Goal: Task Accomplishment & Management: Use online tool/utility

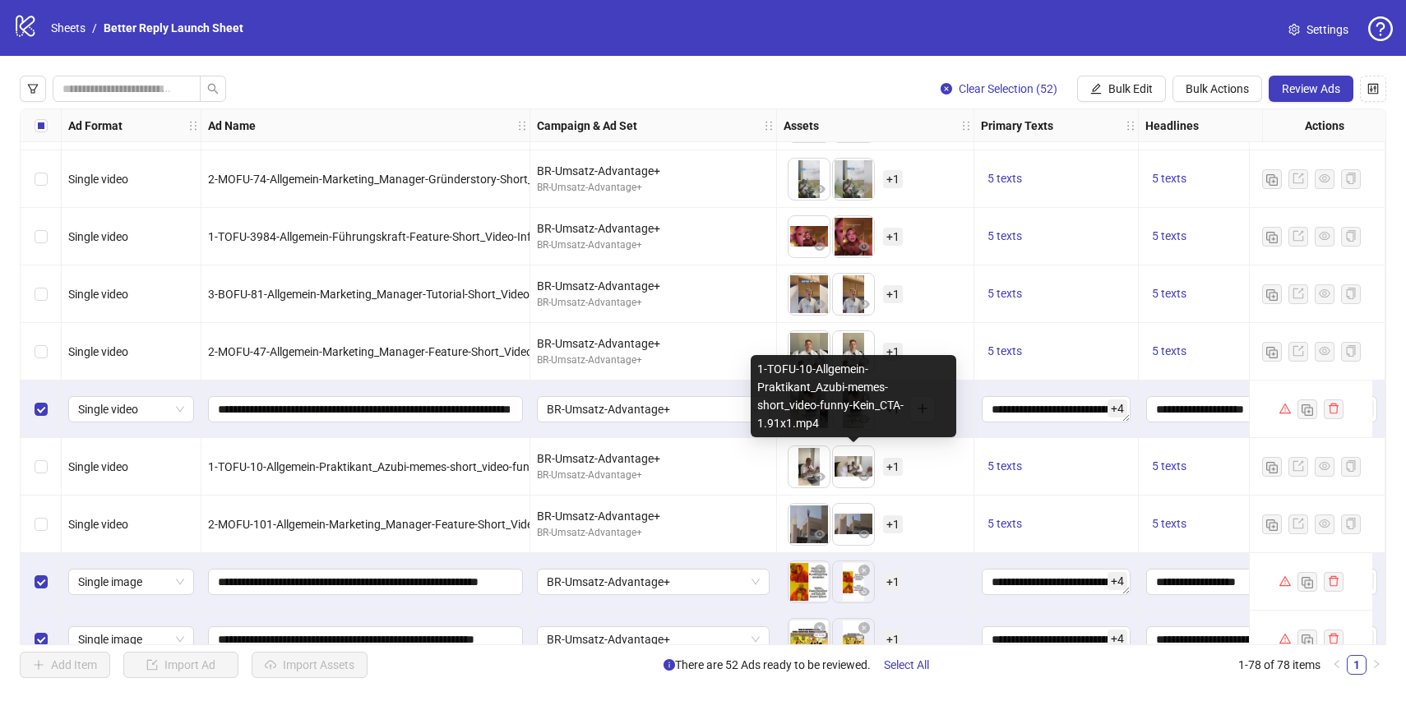
scroll to position [336, 0]
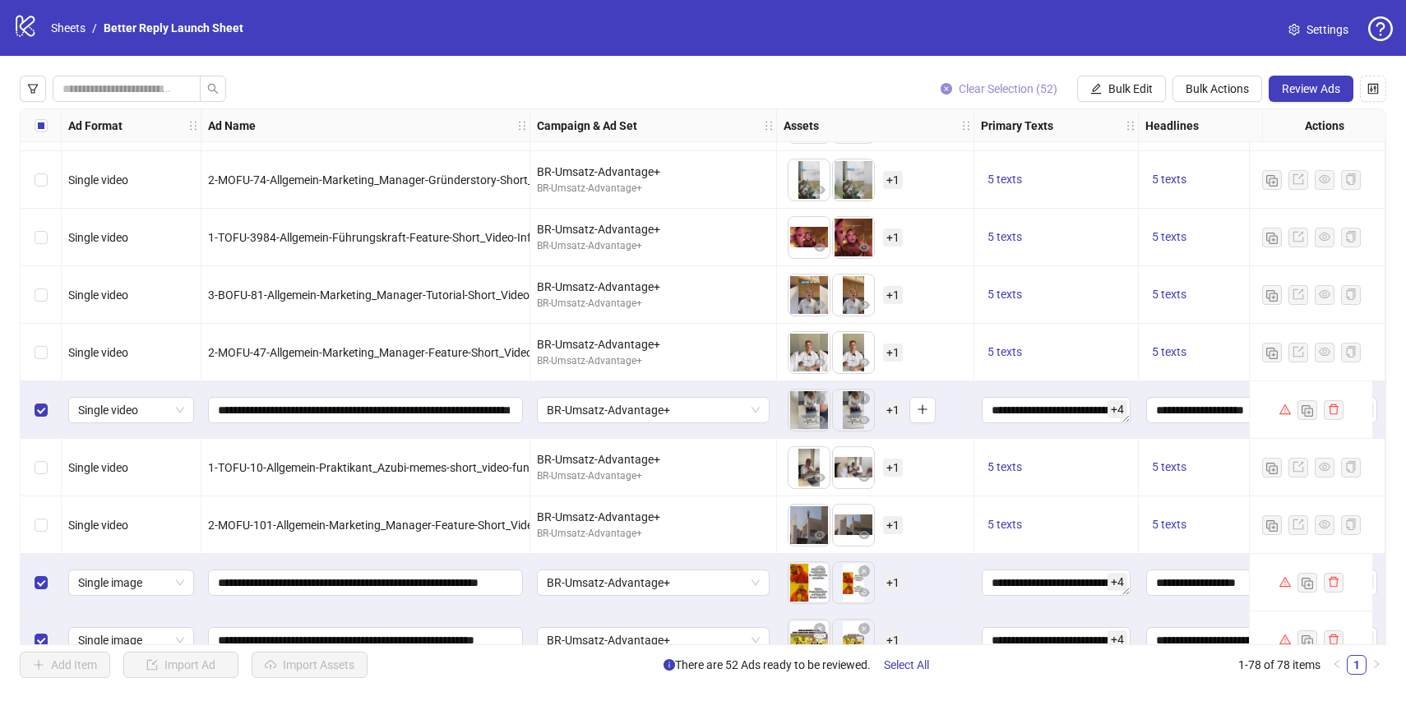
click at [1009, 95] on span "Clear Selection (52)" at bounding box center [1008, 88] width 99 height 13
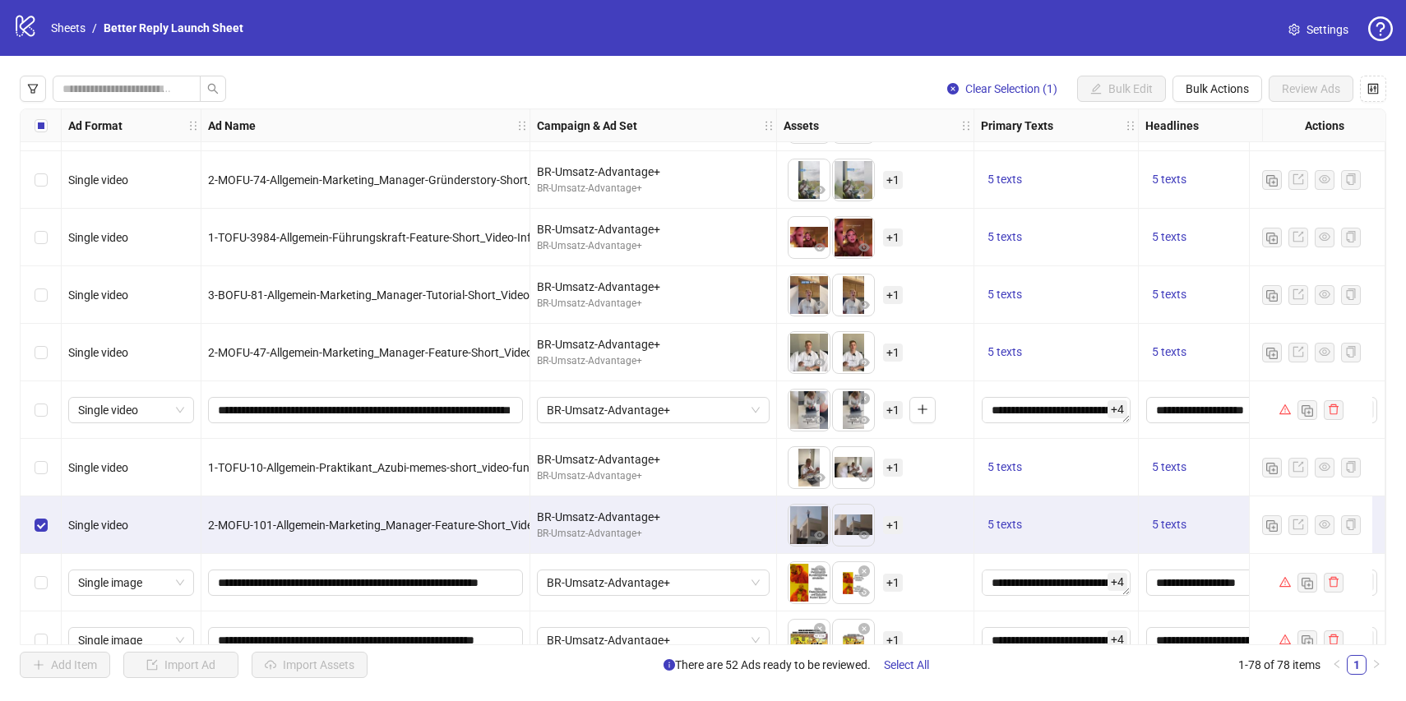
click at [48, 462] on div "Select row 12" at bounding box center [41, 468] width 41 height 58
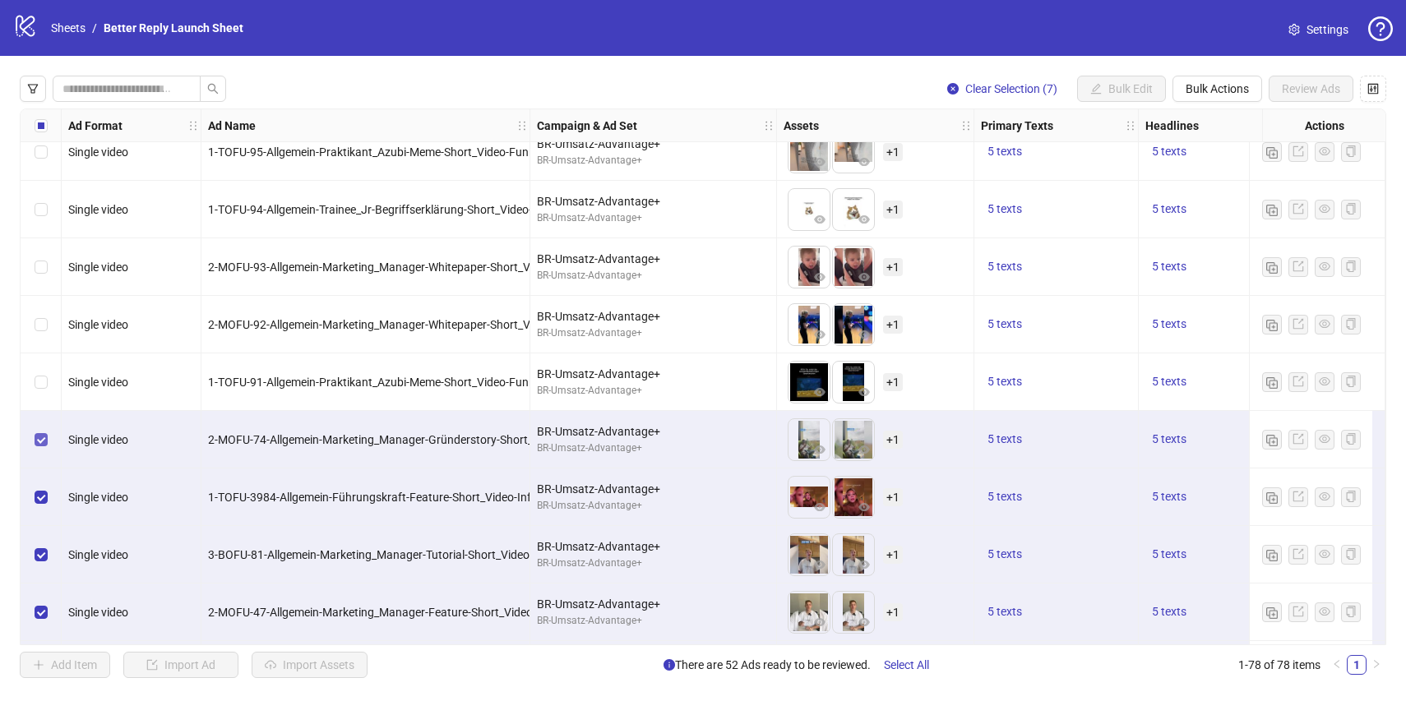
scroll to position [0, 0]
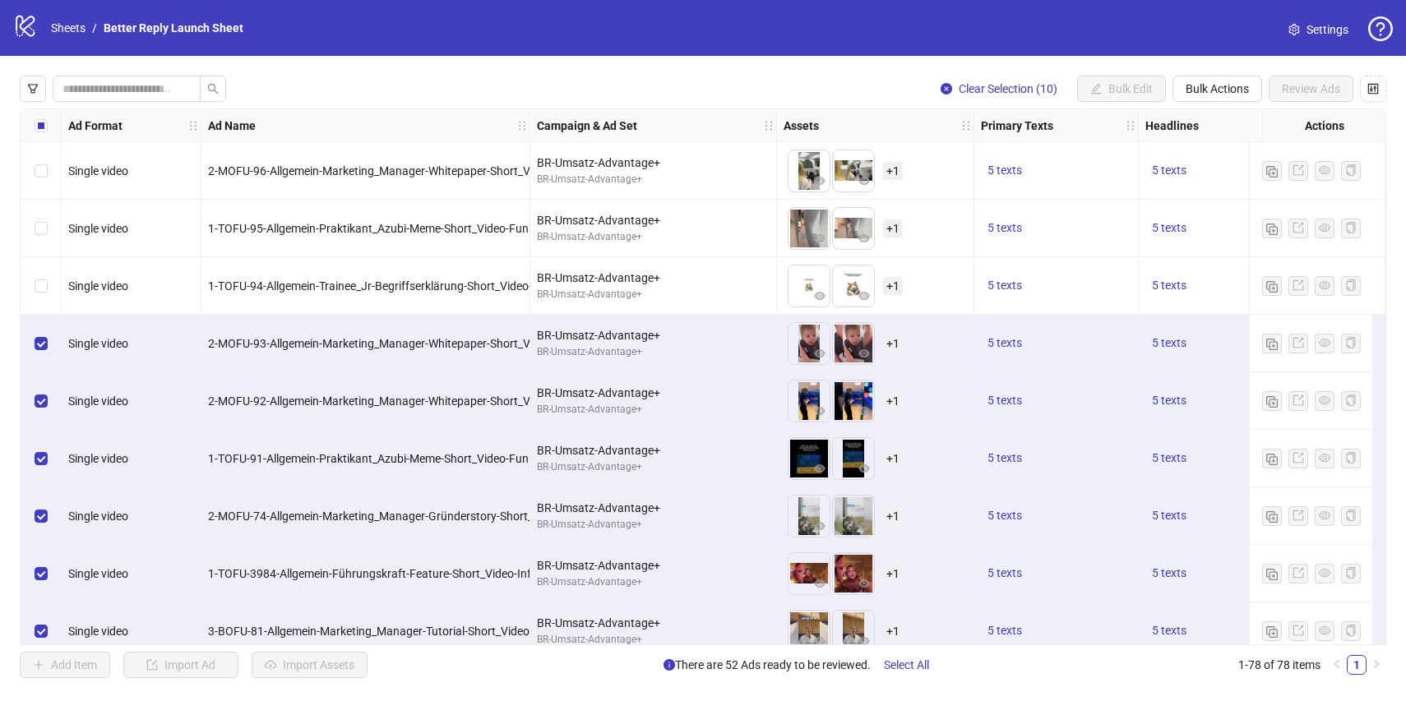
click at [45, 271] on div "Select row 3" at bounding box center [41, 286] width 41 height 58
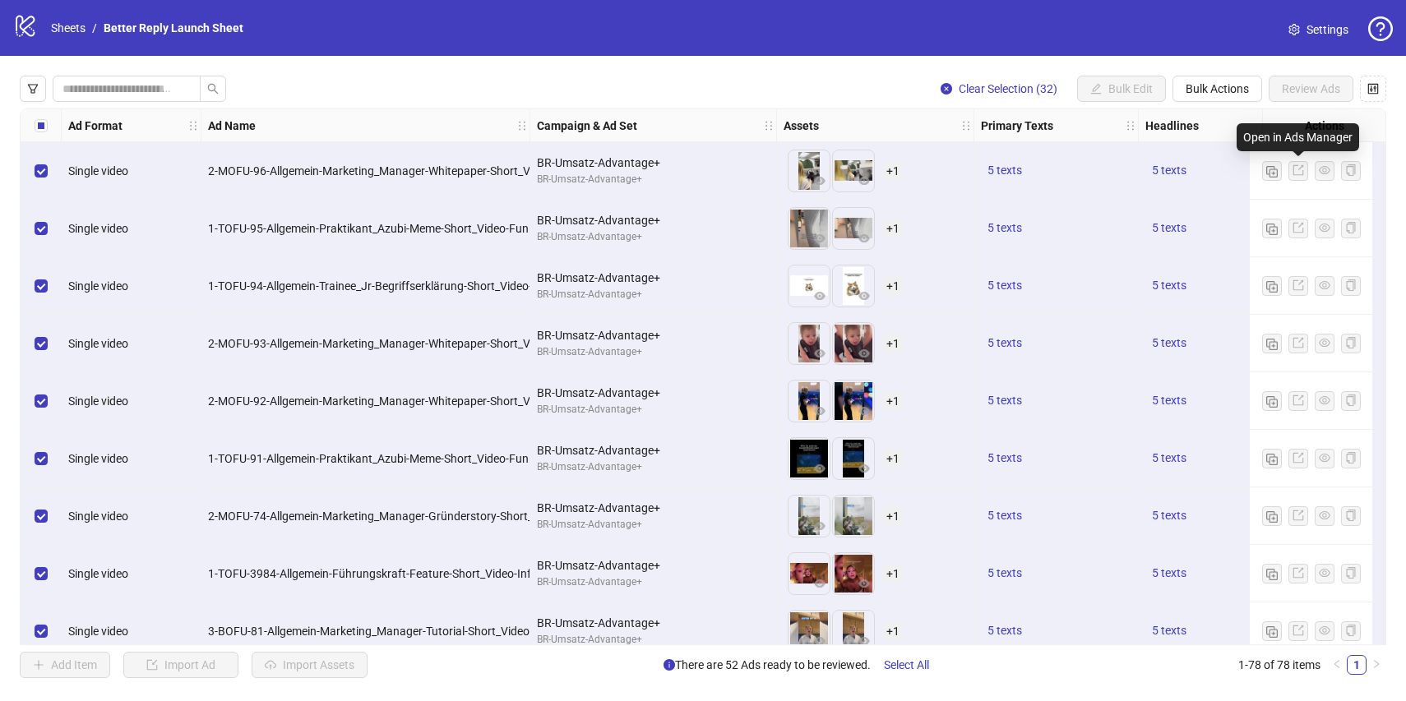
click at [1301, 168] on icon "export" at bounding box center [1299, 170] width 12 height 12
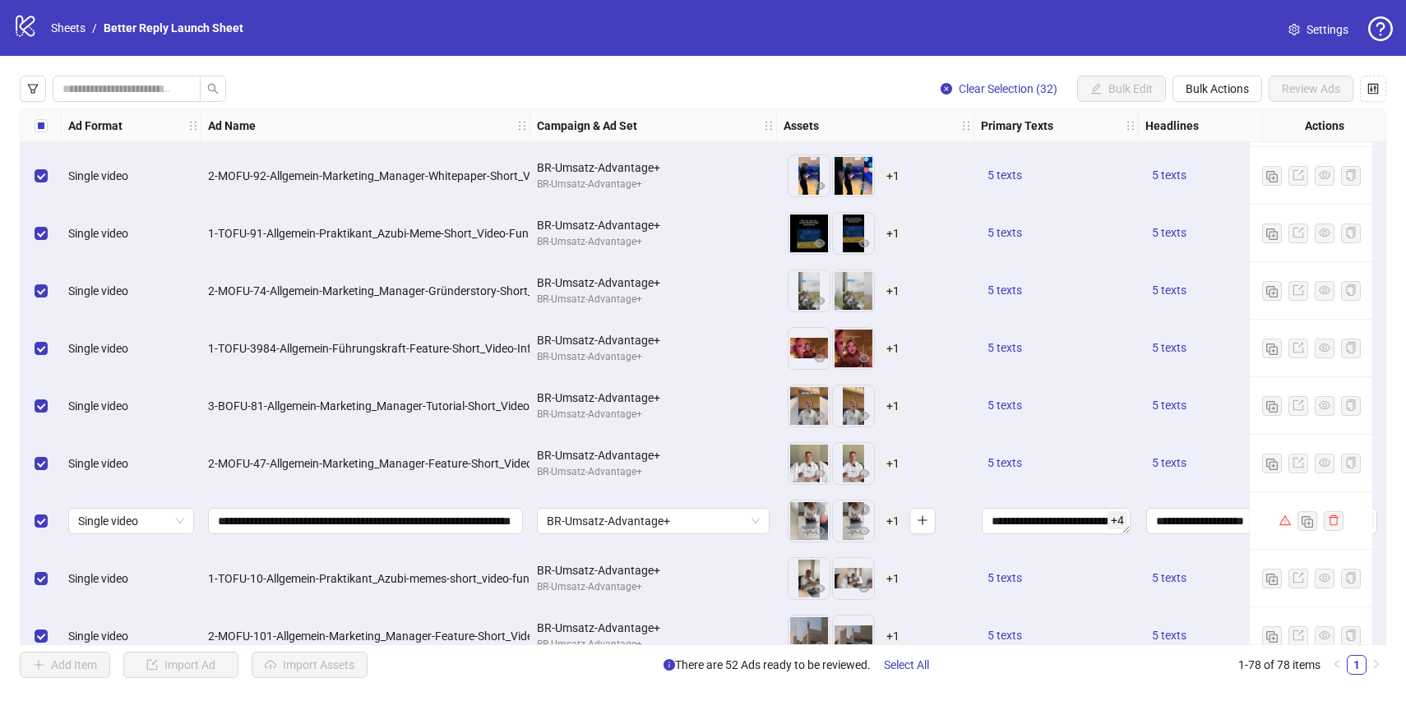
scroll to position [320, 0]
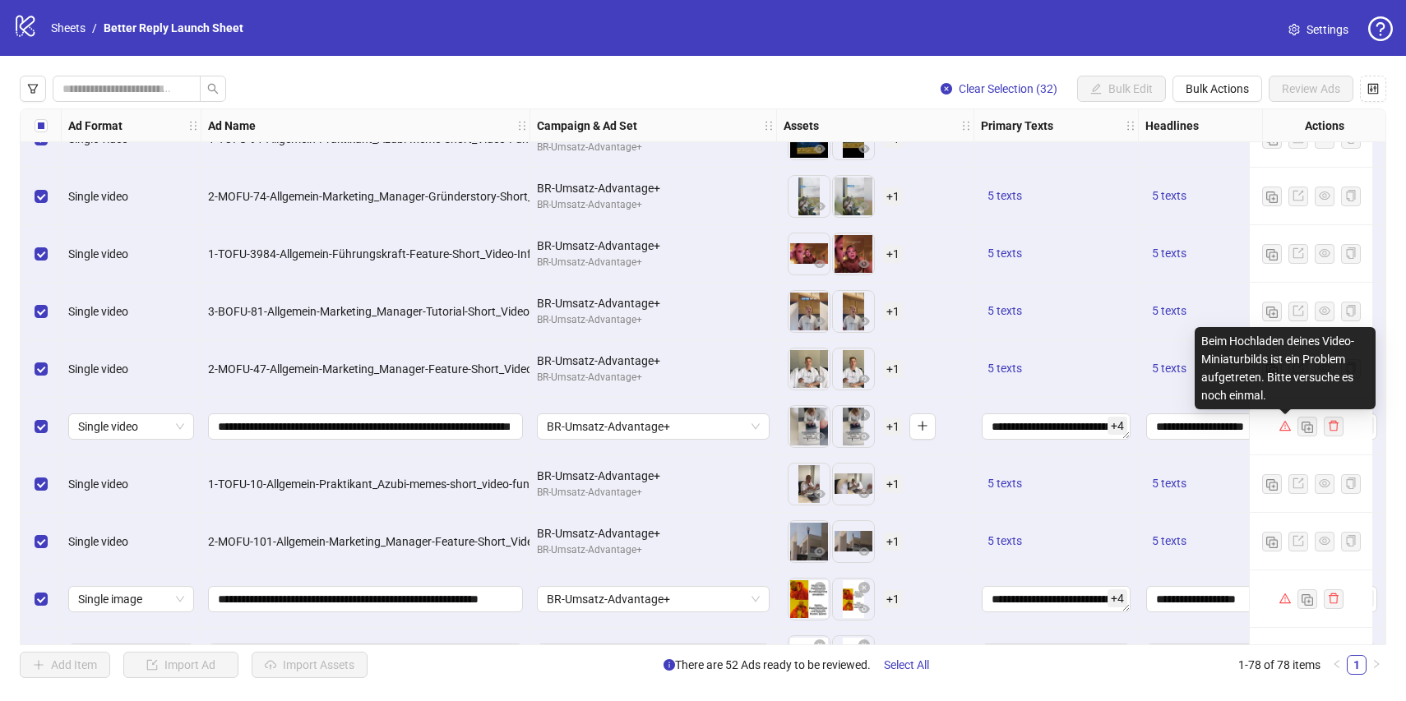
click at [1287, 428] on icon "warning" at bounding box center [1285, 426] width 12 height 12
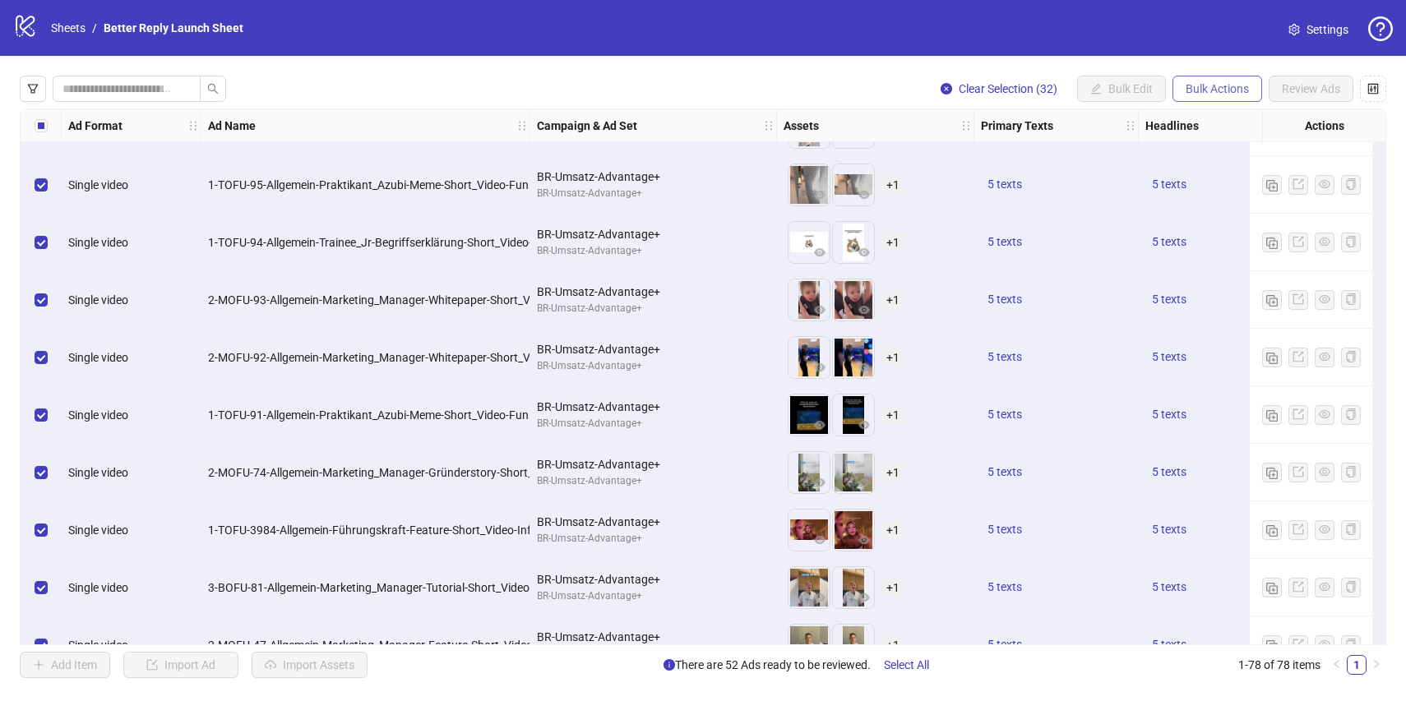
scroll to position [0, 0]
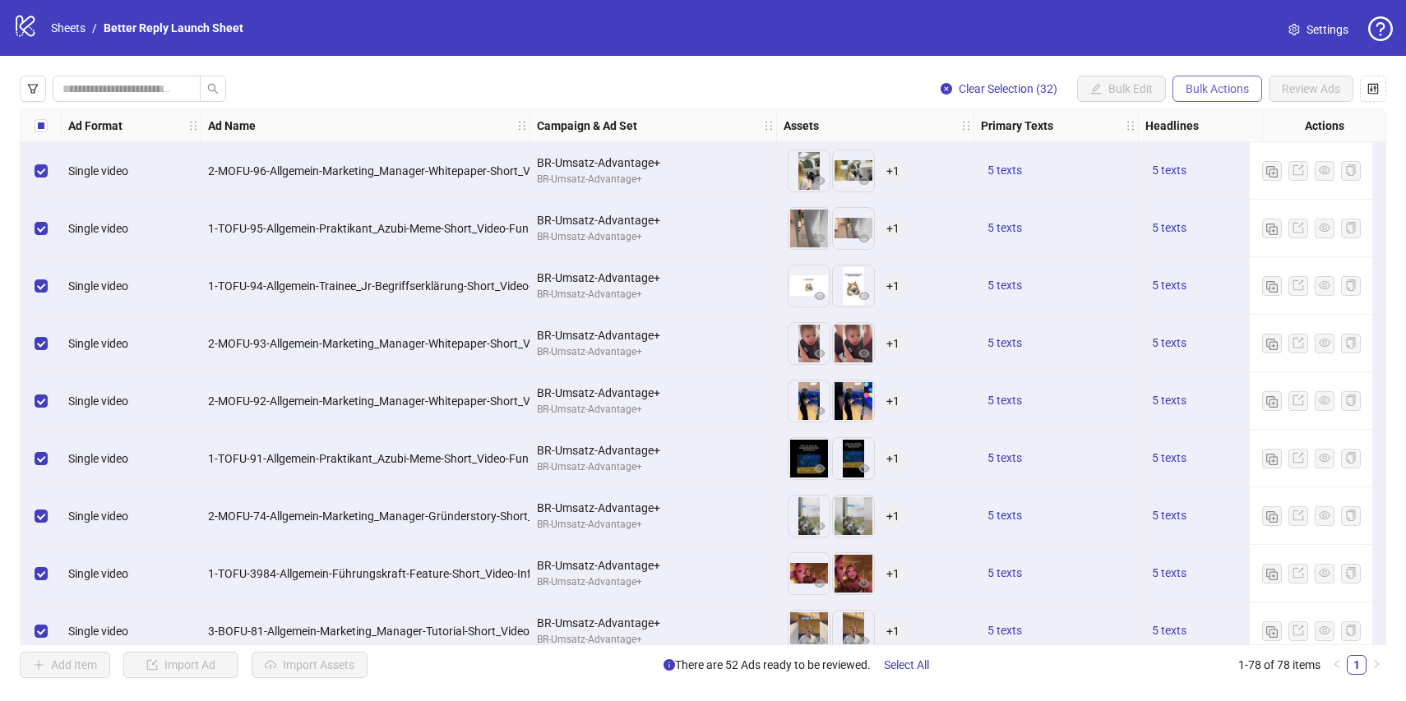
click at [1237, 80] on button "Bulk Actions" at bounding box center [1217, 89] width 90 height 26
click at [1244, 203] on span "Copy to another sheet" at bounding box center [1240, 201] width 113 height 18
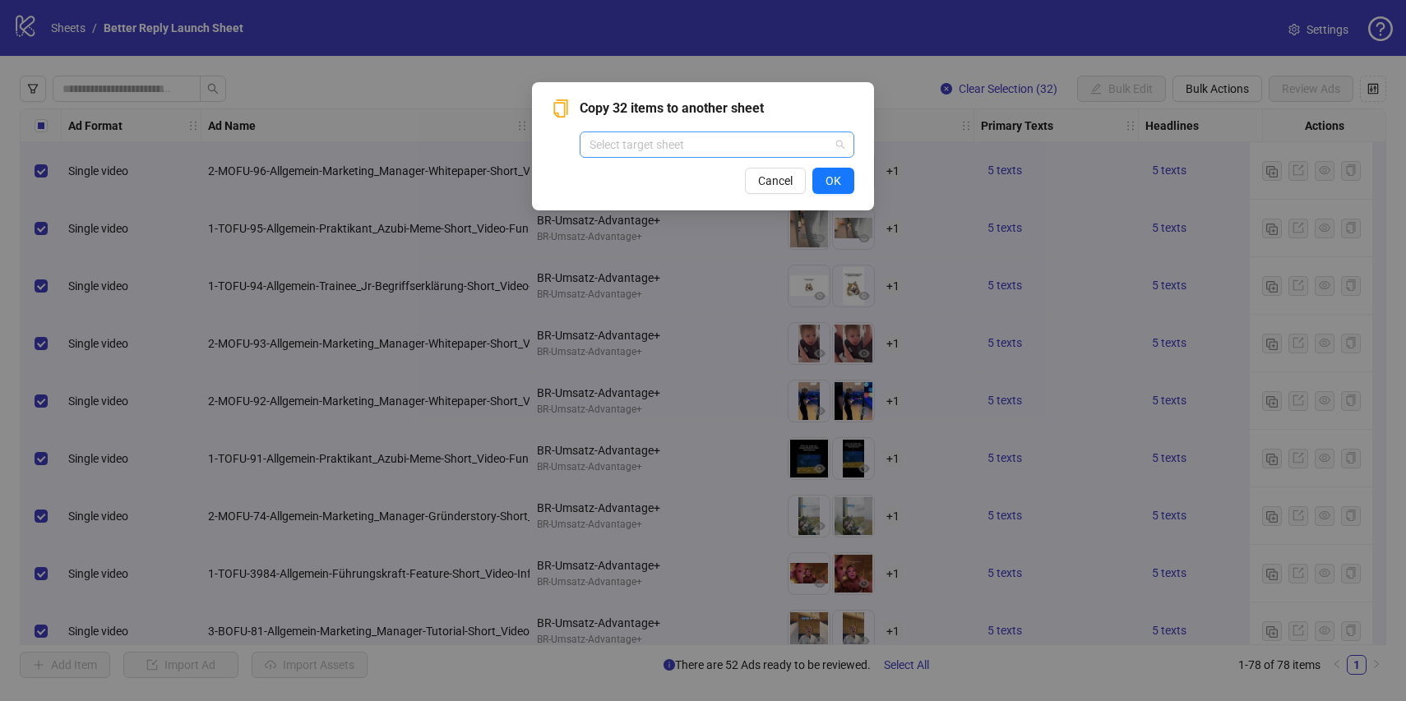
click at [754, 146] on input "search" at bounding box center [710, 144] width 240 height 25
click at [792, 59] on div "Copy 32 items to another sheet Select target sheet Cancel OK" at bounding box center [703, 350] width 1406 height 701
click at [765, 174] on span "Cancel" at bounding box center [775, 180] width 35 height 13
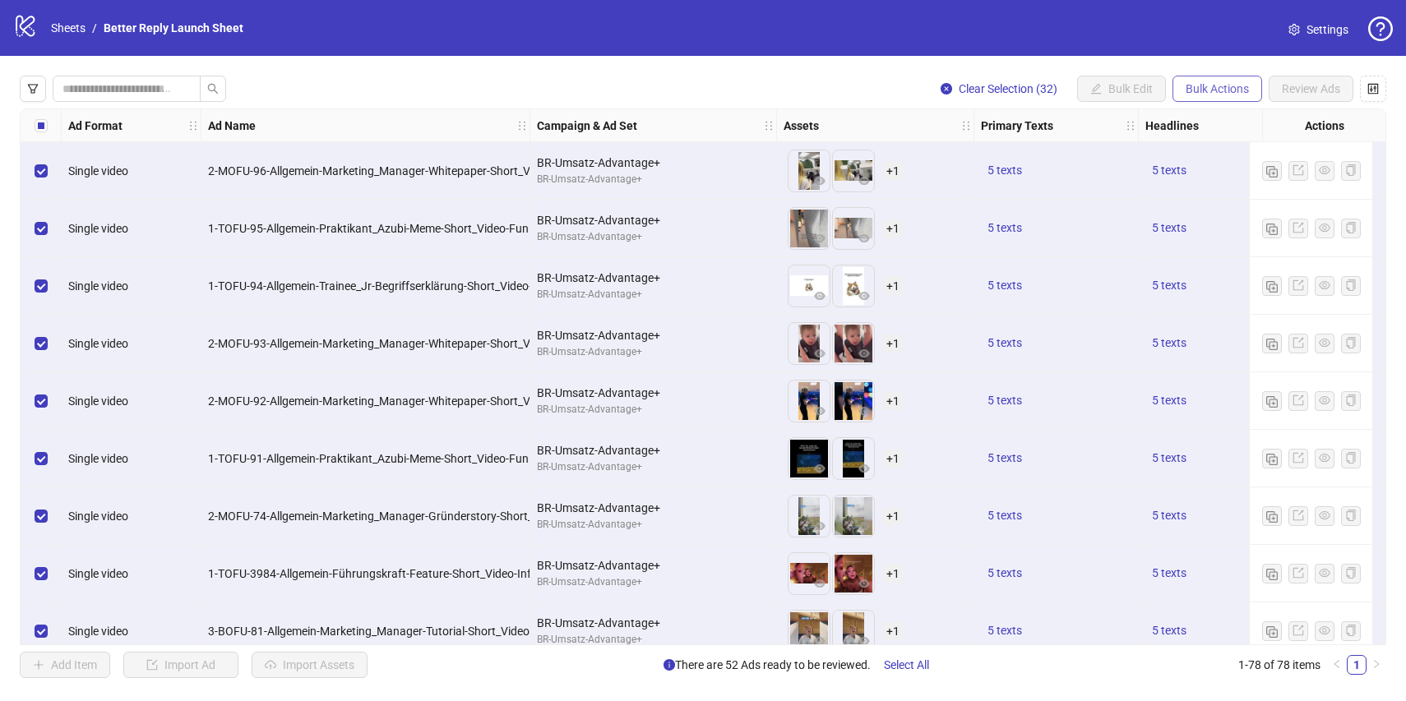
click at [1172, 82] on button "Bulk Actions" at bounding box center [1217, 89] width 90 height 26
click at [1217, 201] on span "Copy to another sheet" at bounding box center [1240, 201] width 113 height 18
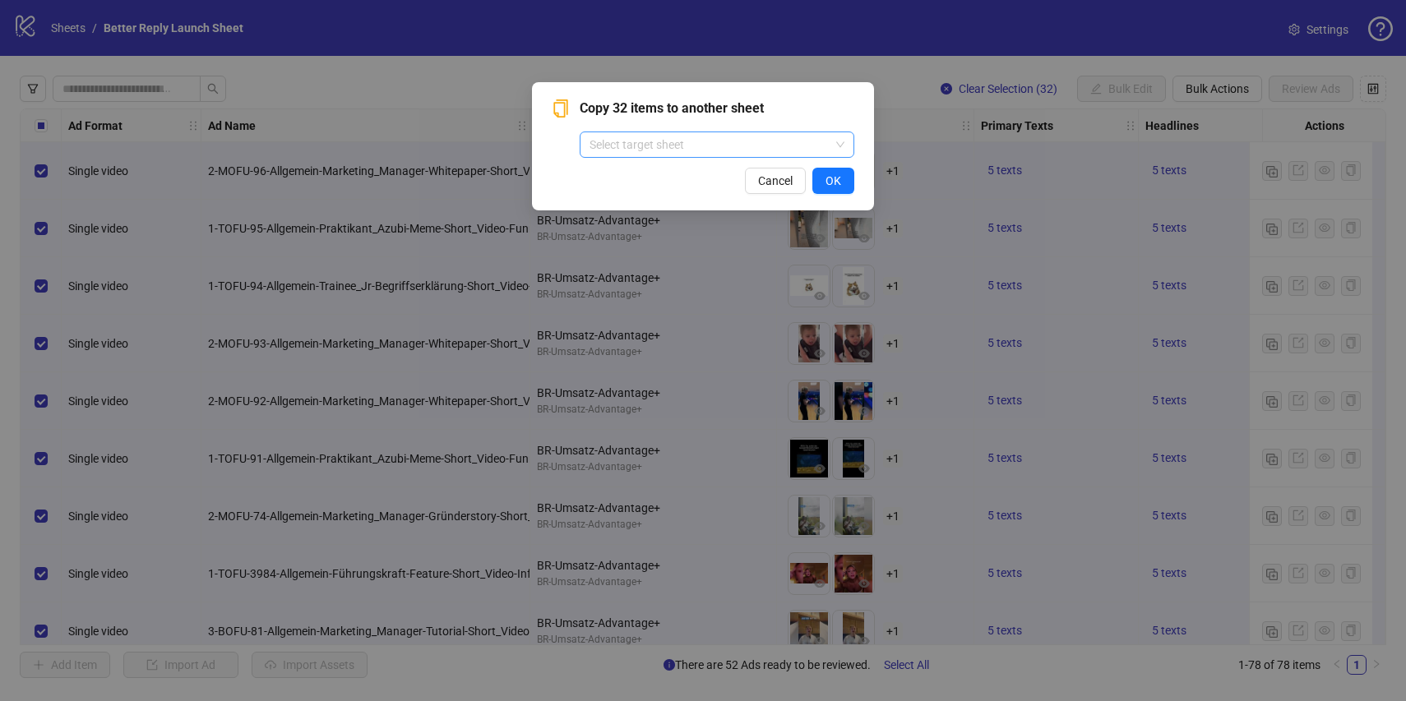
click at [715, 151] on input "search" at bounding box center [710, 144] width 240 height 25
click at [715, 179] on div "Better Reply Launch Sheet" at bounding box center [717, 178] width 248 height 18
click at [830, 185] on span "OK" at bounding box center [834, 180] width 16 height 13
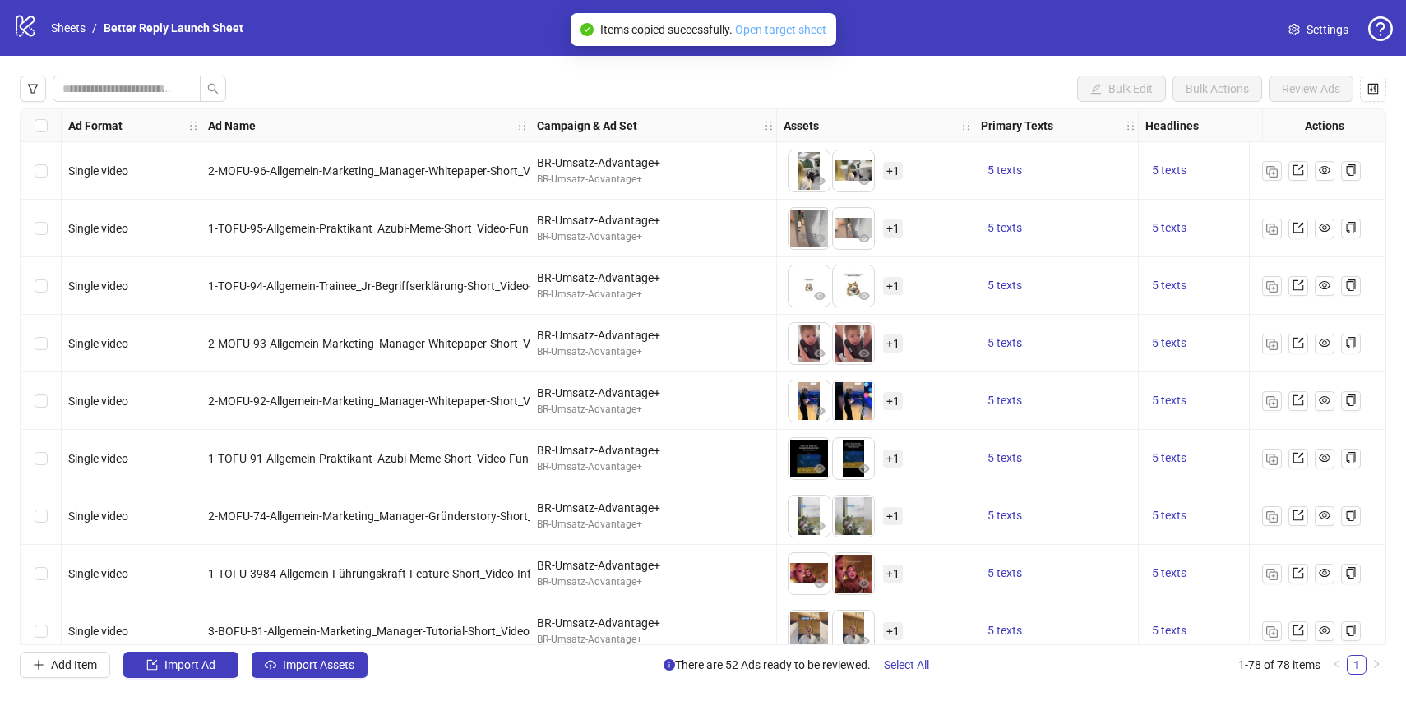
click at [800, 30] on link "Open target sheet" at bounding box center [780, 29] width 91 height 13
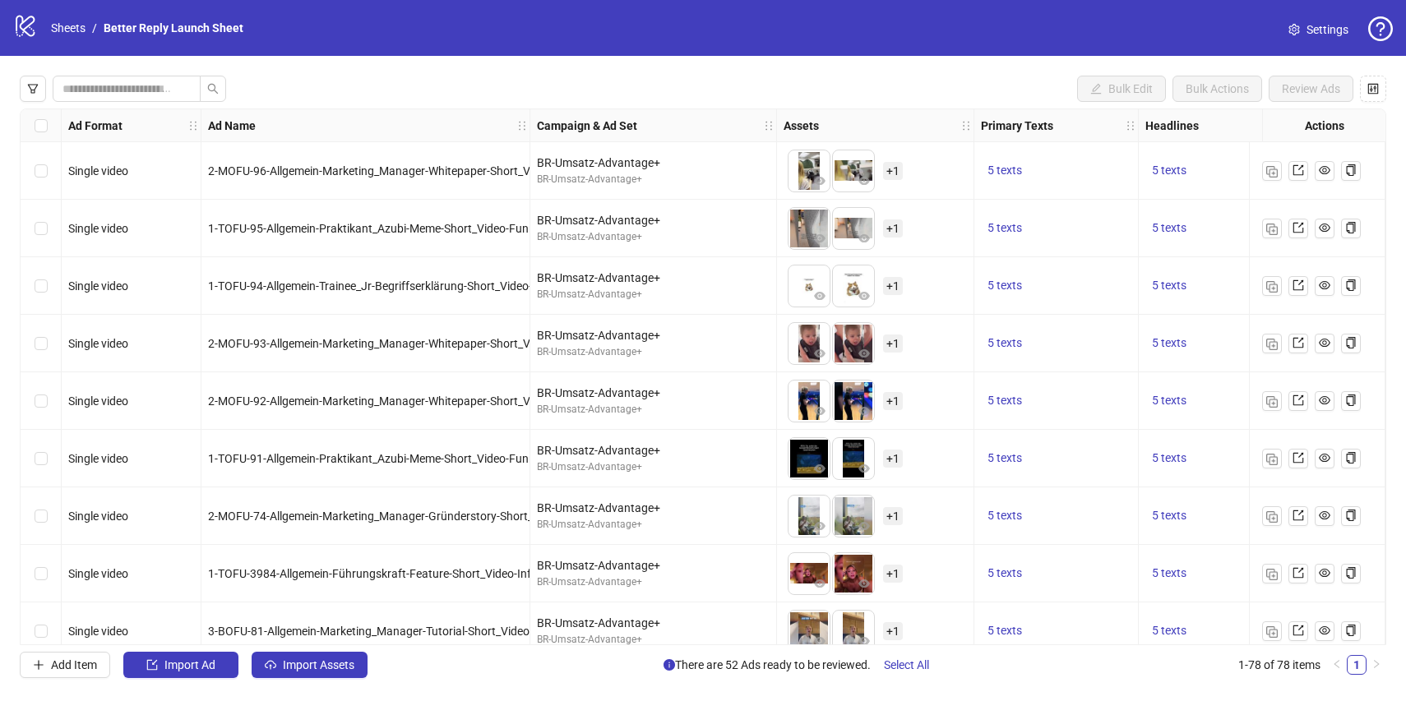
scroll to position [112, 0]
click at [80, 30] on link "Sheets" at bounding box center [68, 28] width 41 height 18
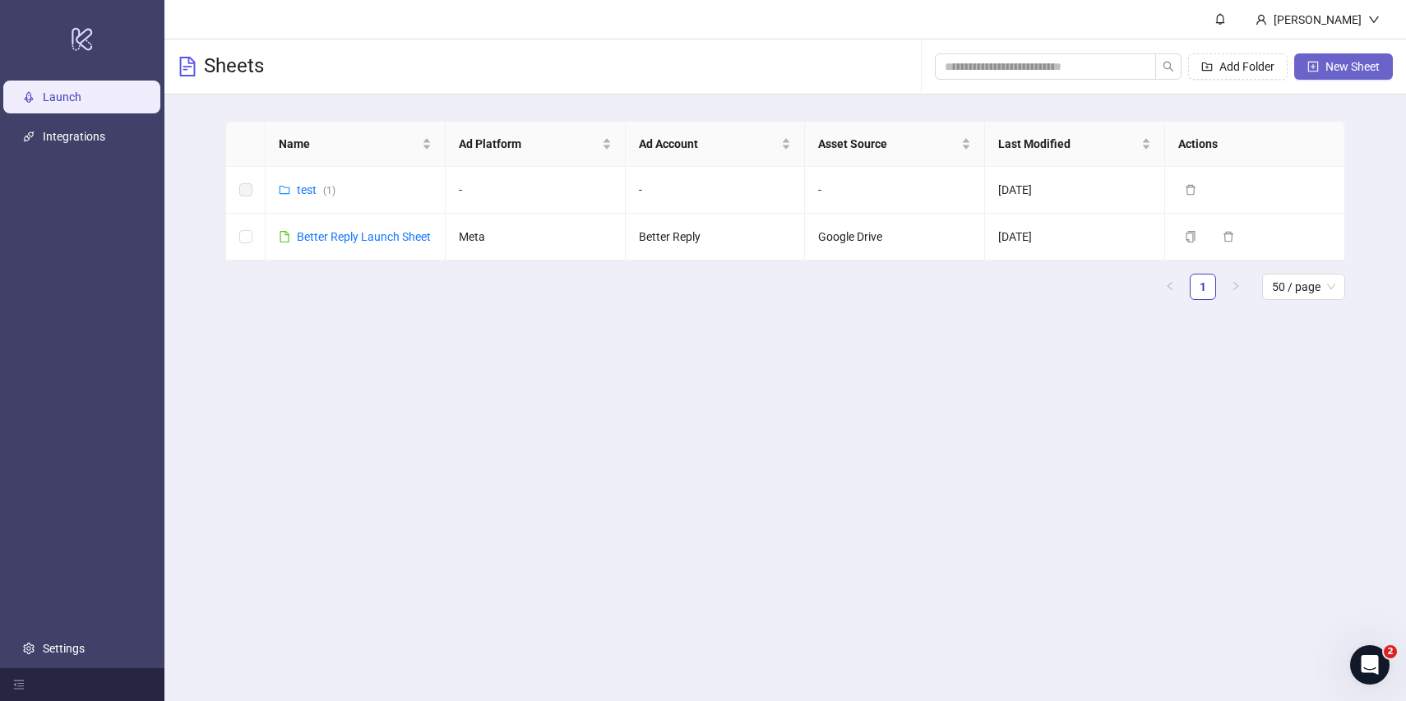
click at [1365, 69] on span "New Sheet" at bounding box center [1352, 66] width 54 height 13
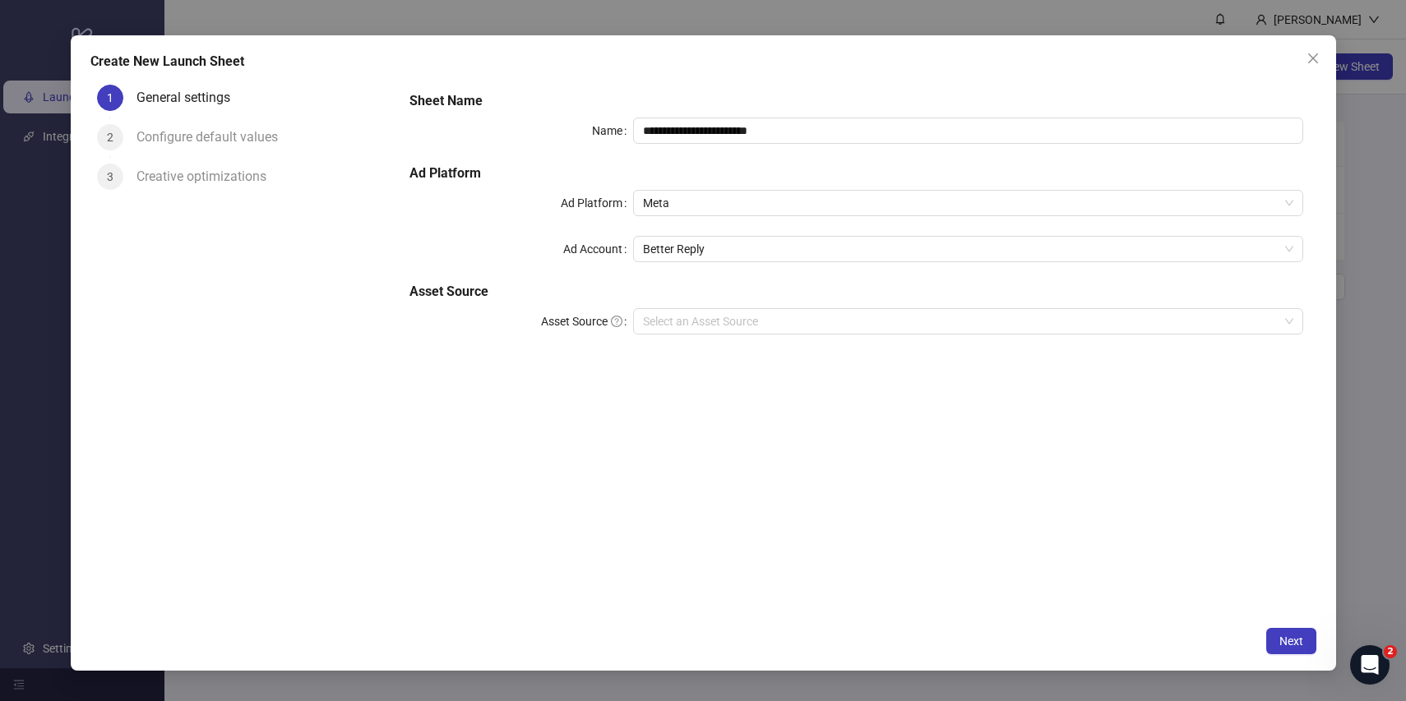
click at [703, 296] on h5 "Asset Source" at bounding box center [855, 292] width 893 height 20
click at [701, 318] on input "Asset Source" at bounding box center [961, 321] width 636 height 25
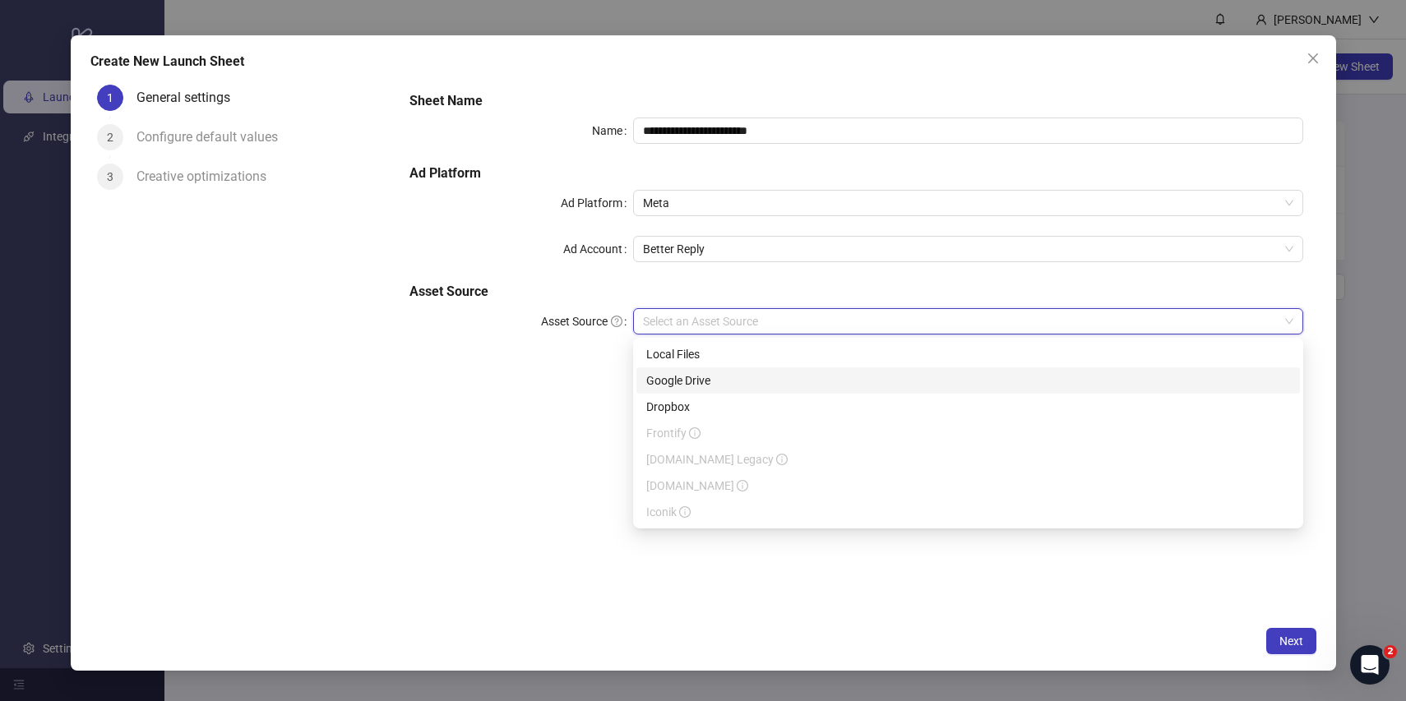
click at [687, 384] on div "Google Drive" at bounding box center [968, 381] width 644 height 18
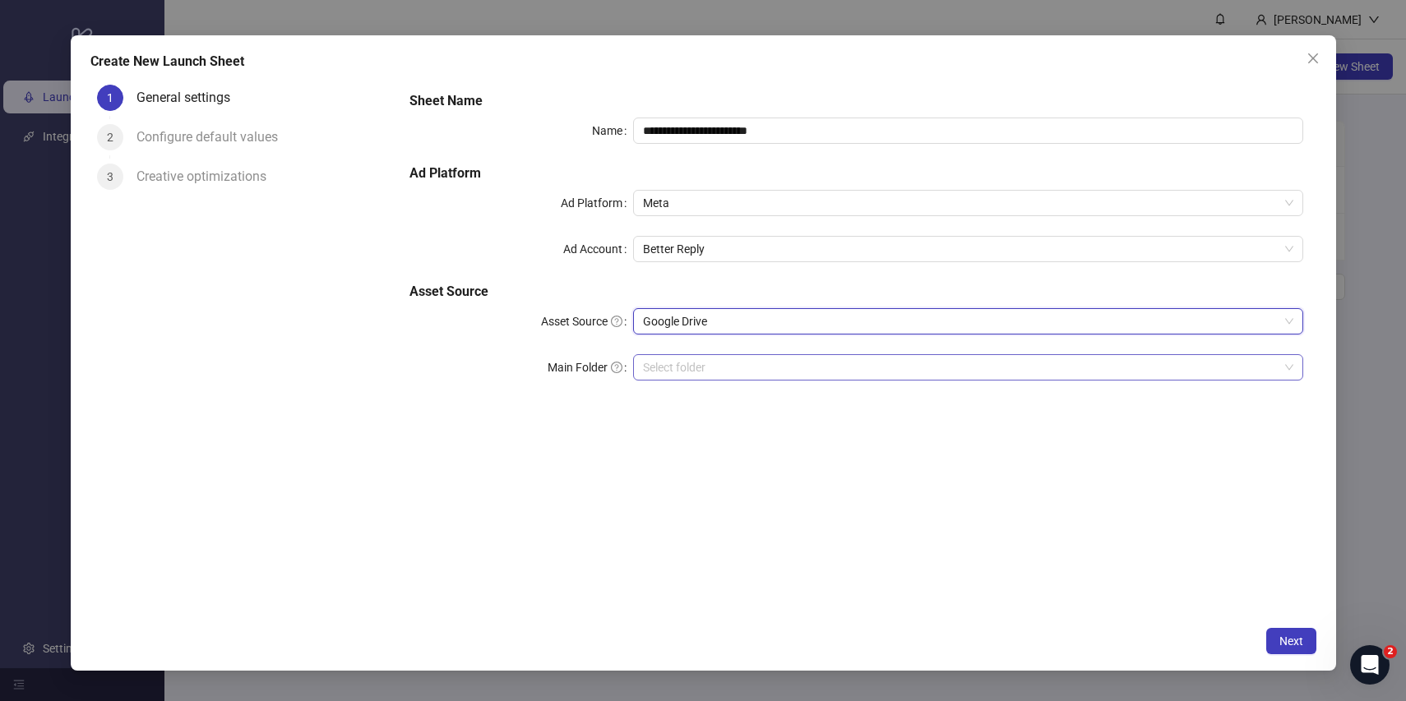
click at [707, 377] on input "Main Folder" at bounding box center [961, 367] width 636 height 25
click at [1287, 631] on button "Next" at bounding box center [1291, 641] width 50 height 26
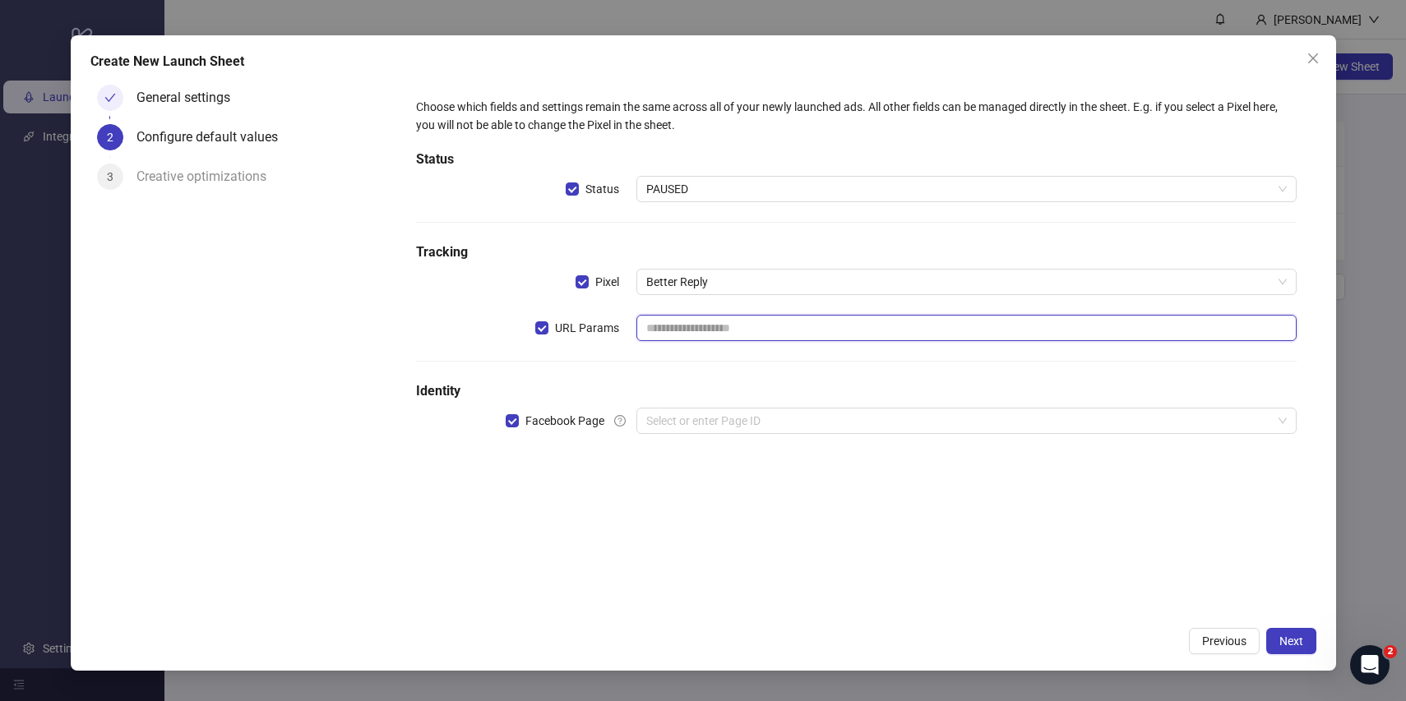
click at [867, 331] on input "text" at bounding box center [966, 328] width 660 height 26
type input "**********"
click at [787, 412] on input "search" at bounding box center [959, 421] width 626 height 25
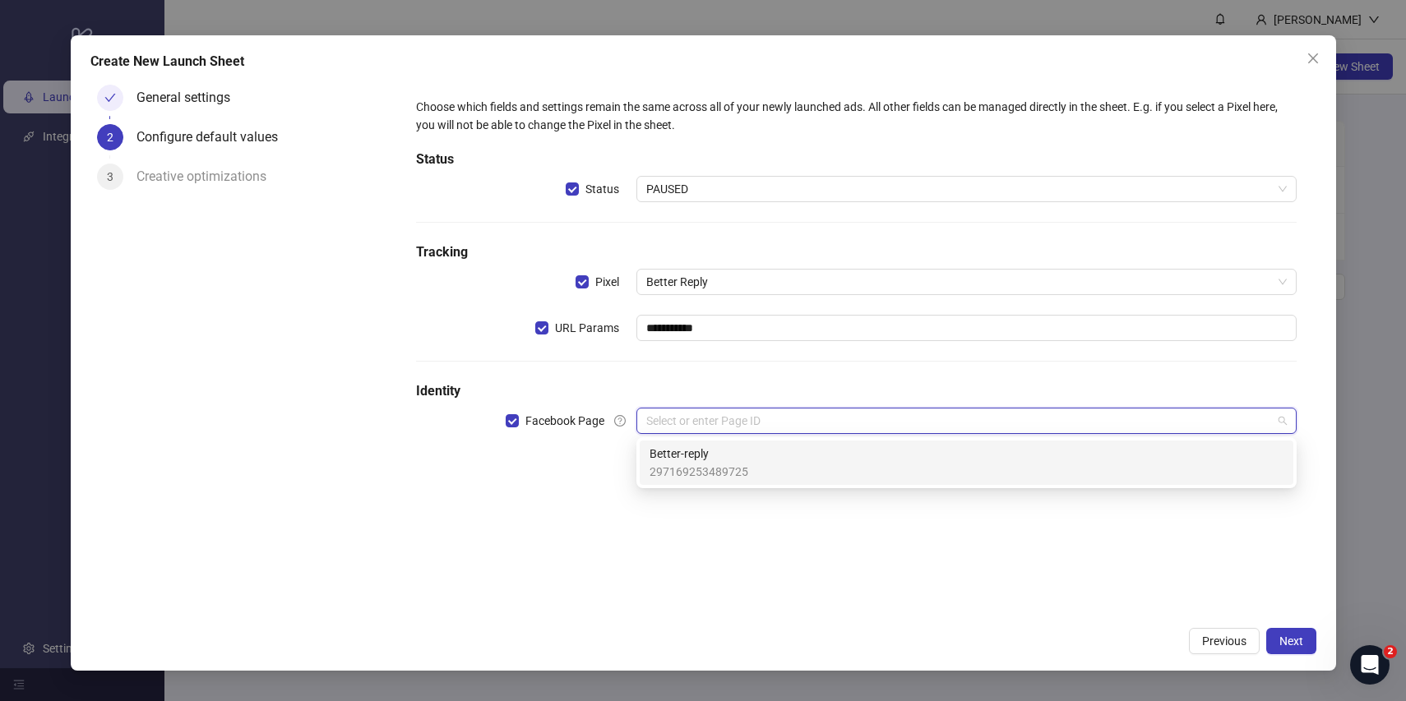
click at [740, 474] on span "297169253489725" at bounding box center [699, 472] width 99 height 18
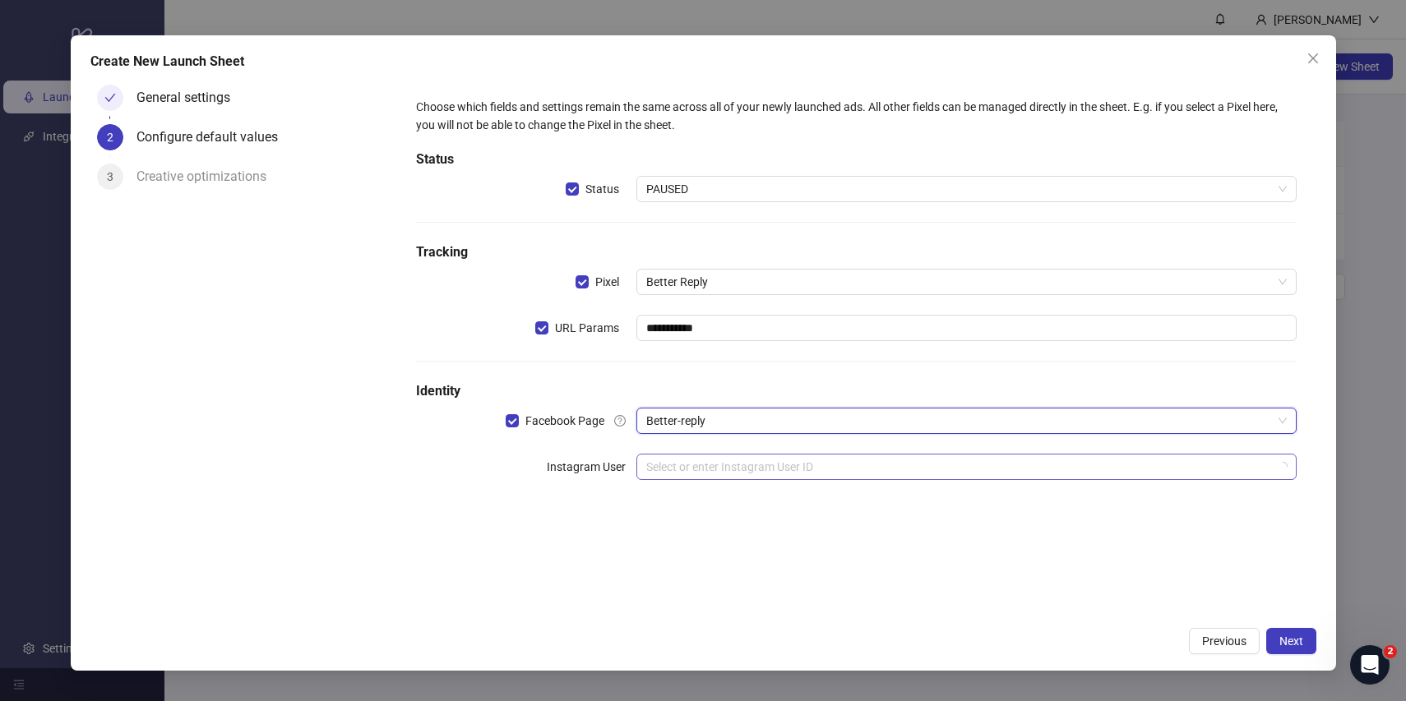
click at [778, 470] on input "search" at bounding box center [959, 467] width 626 height 25
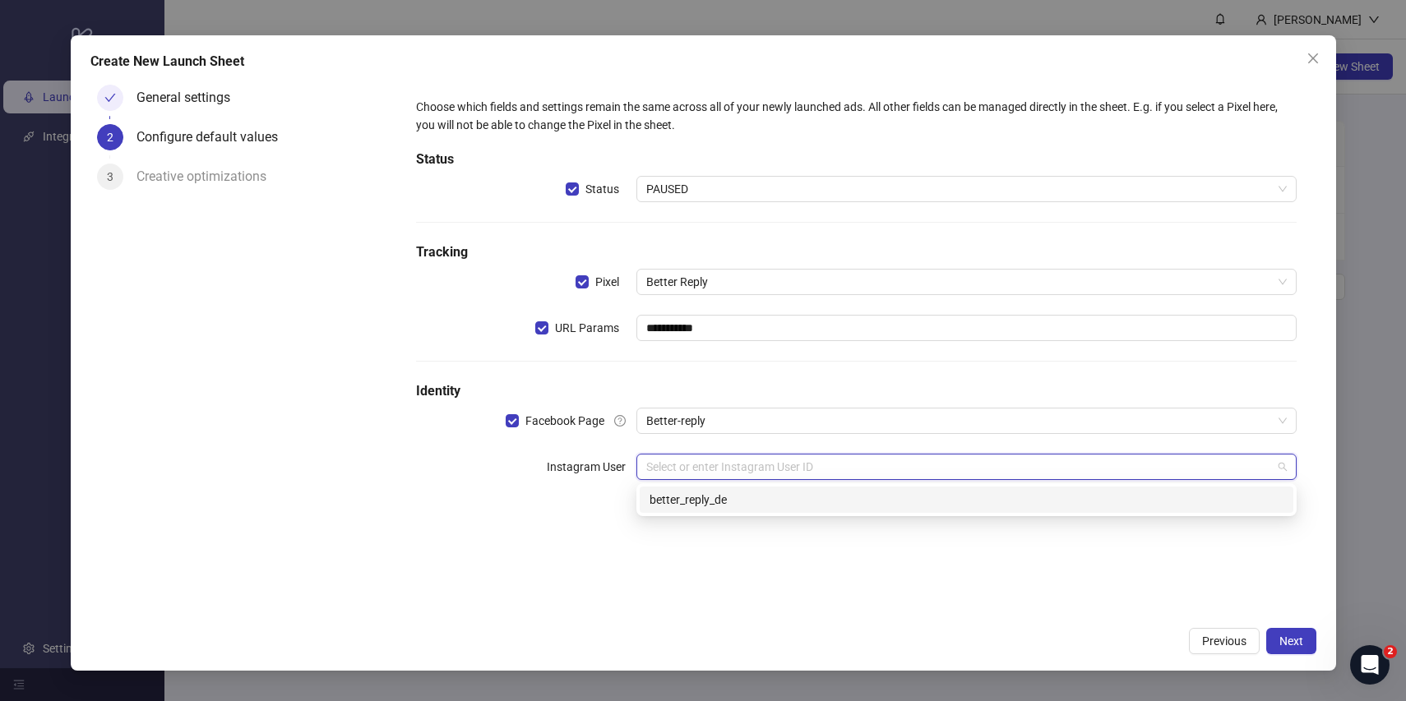
click at [952, 496] on div "better_reply_de" at bounding box center [967, 500] width 634 height 18
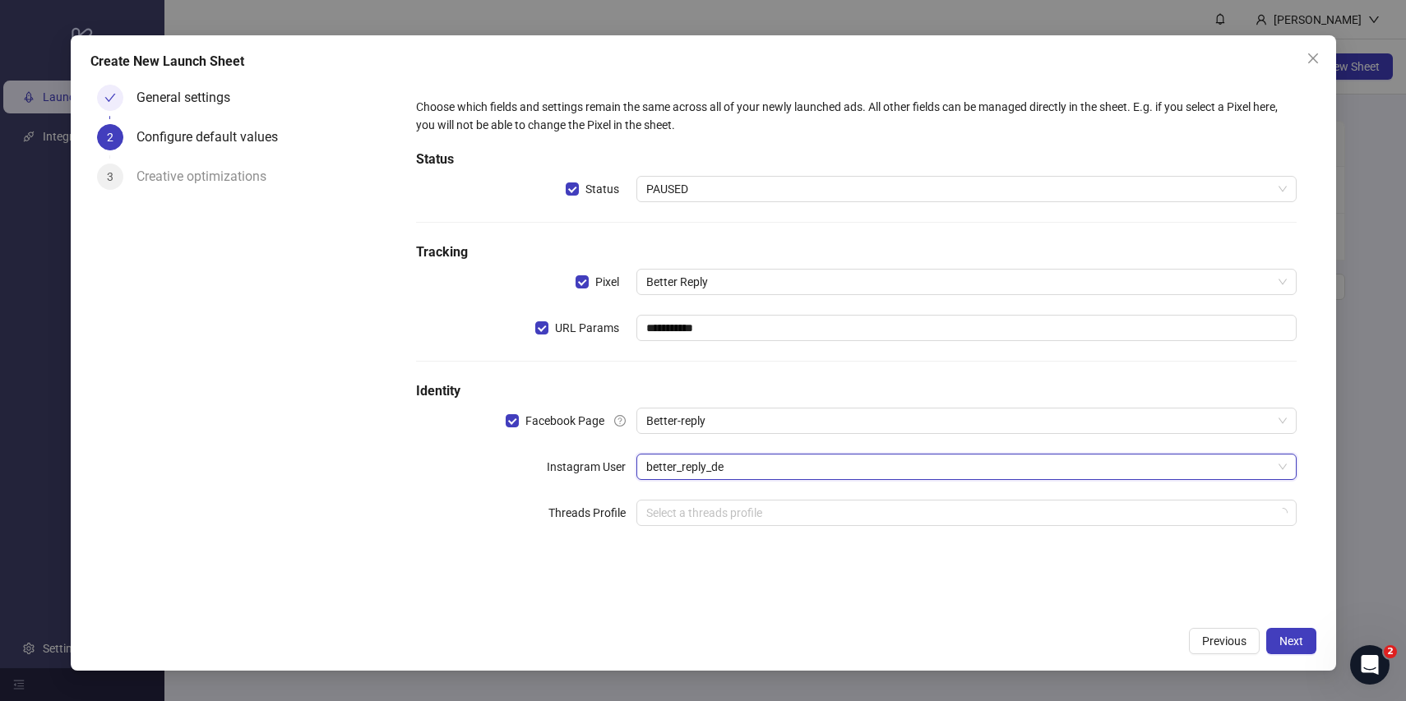
click at [987, 583] on div "**********" at bounding box center [855, 348] width 919 height 541
click at [1285, 636] on span "Next" at bounding box center [1291, 641] width 24 height 13
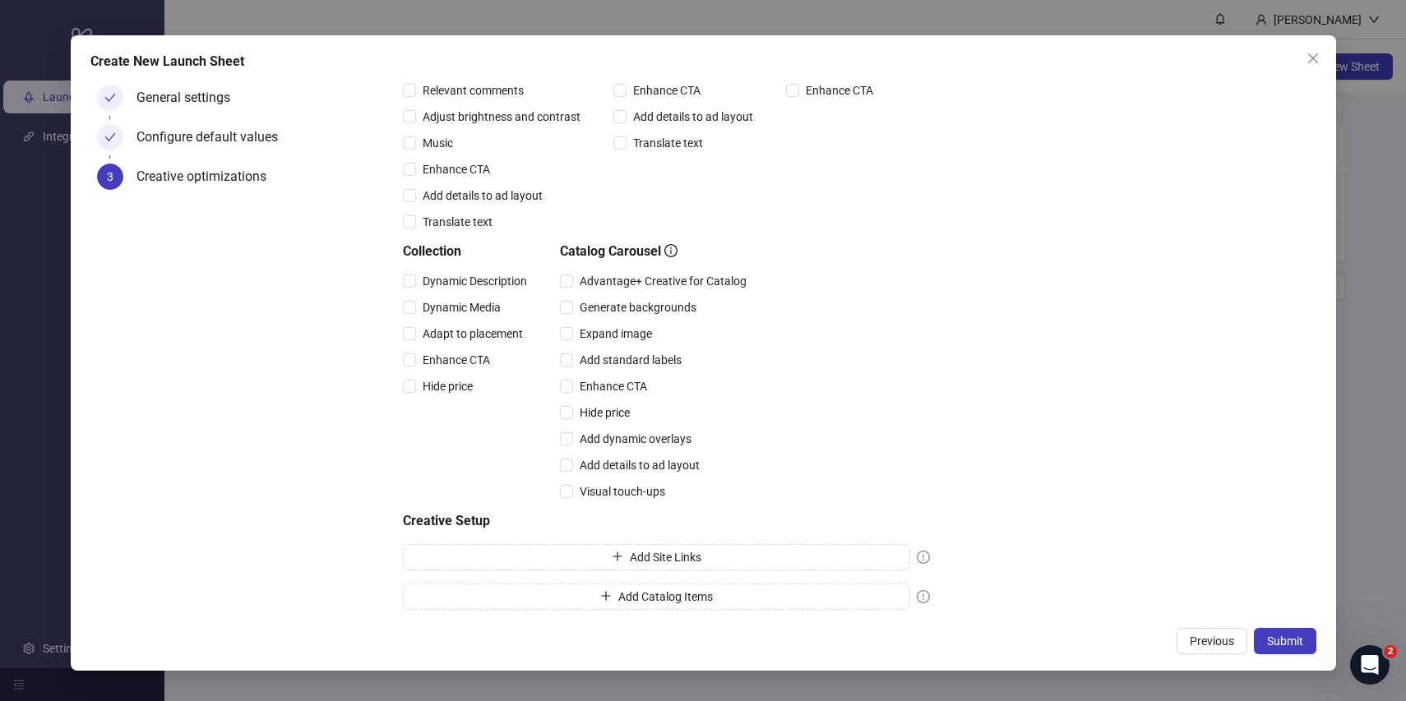
scroll to position [298, 0]
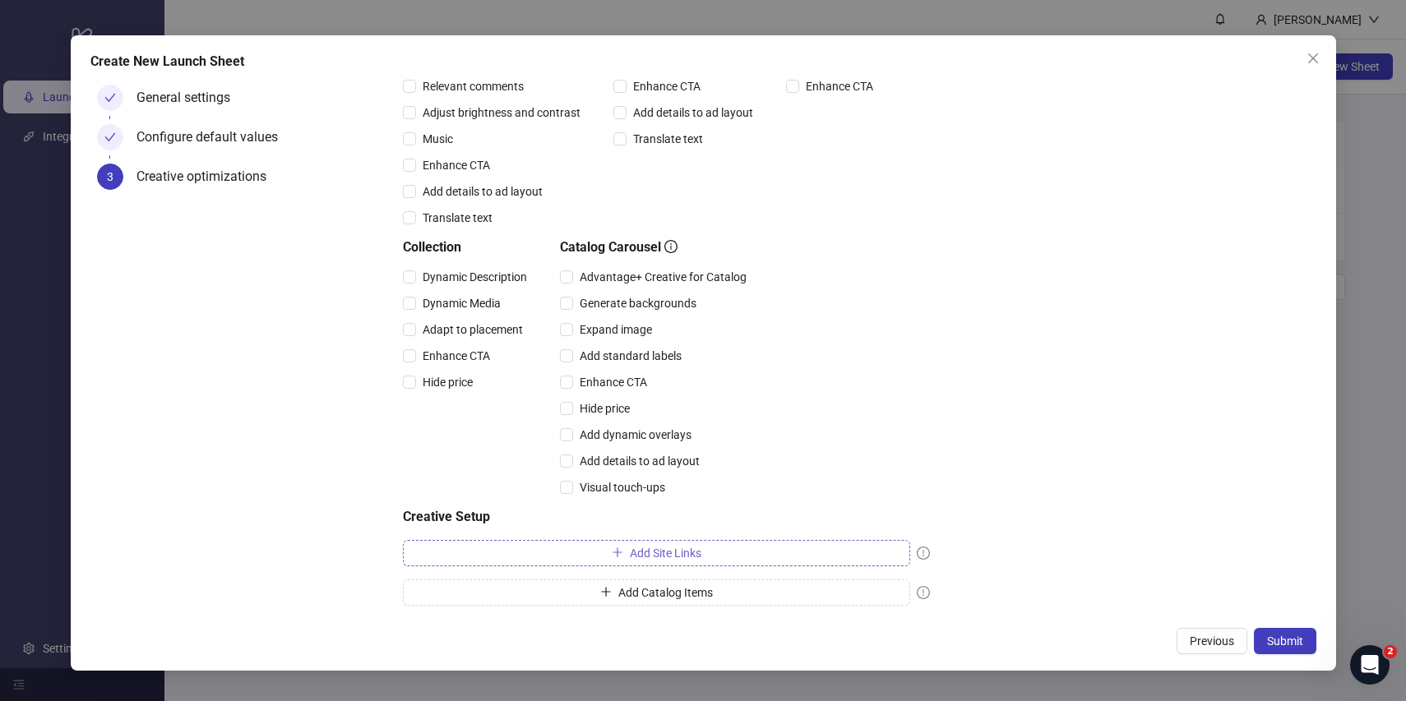
click at [854, 550] on button "Add Site Links" at bounding box center [656, 553] width 507 height 26
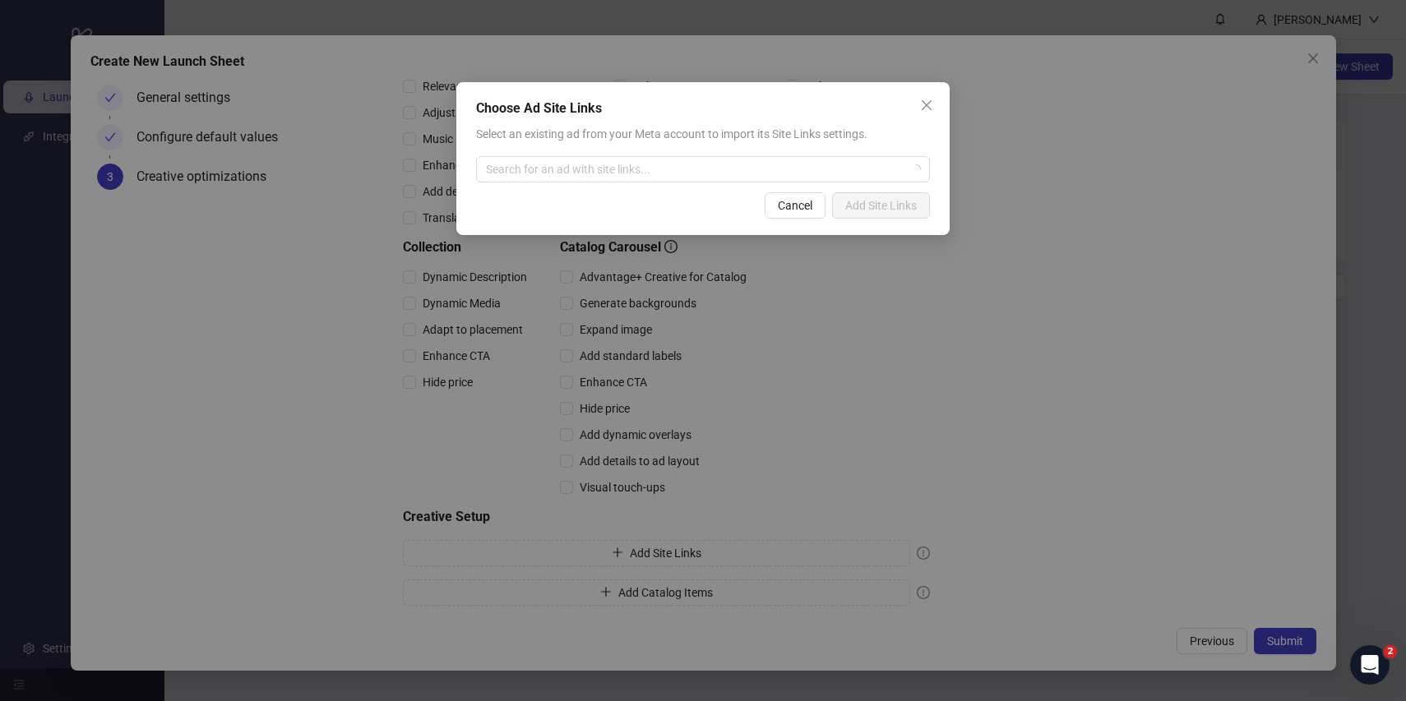
click at [663, 155] on div "Select an existing ad from your Meta account to import its Site Links settings.…" at bounding box center [703, 154] width 454 height 58
click at [664, 168] on input "search" at bounding box center [695, 169] width 419 height 25
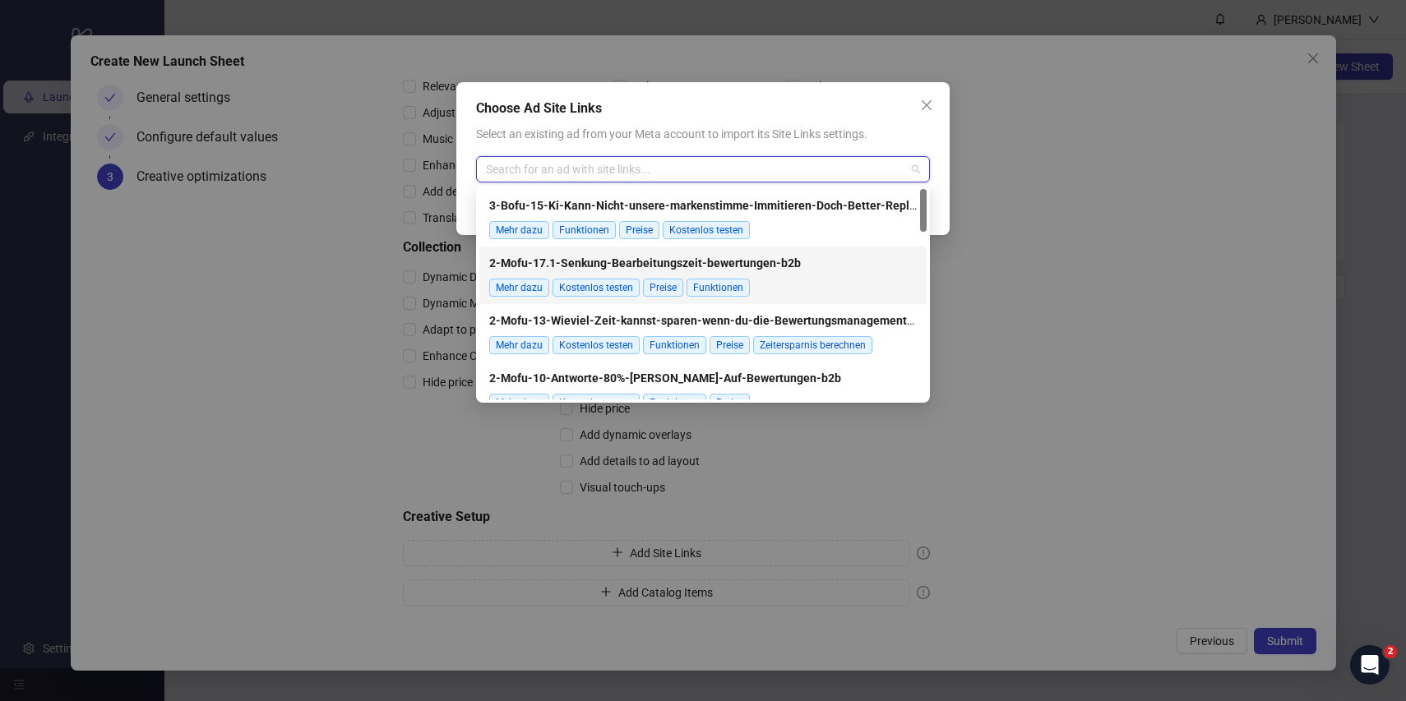
click at [696, 264] on strong "2-Mofu-17.1-Senkung-Bearbeitungszeit-bewertungen-b2b" at bounding box center [645, 263] width 312 height 13
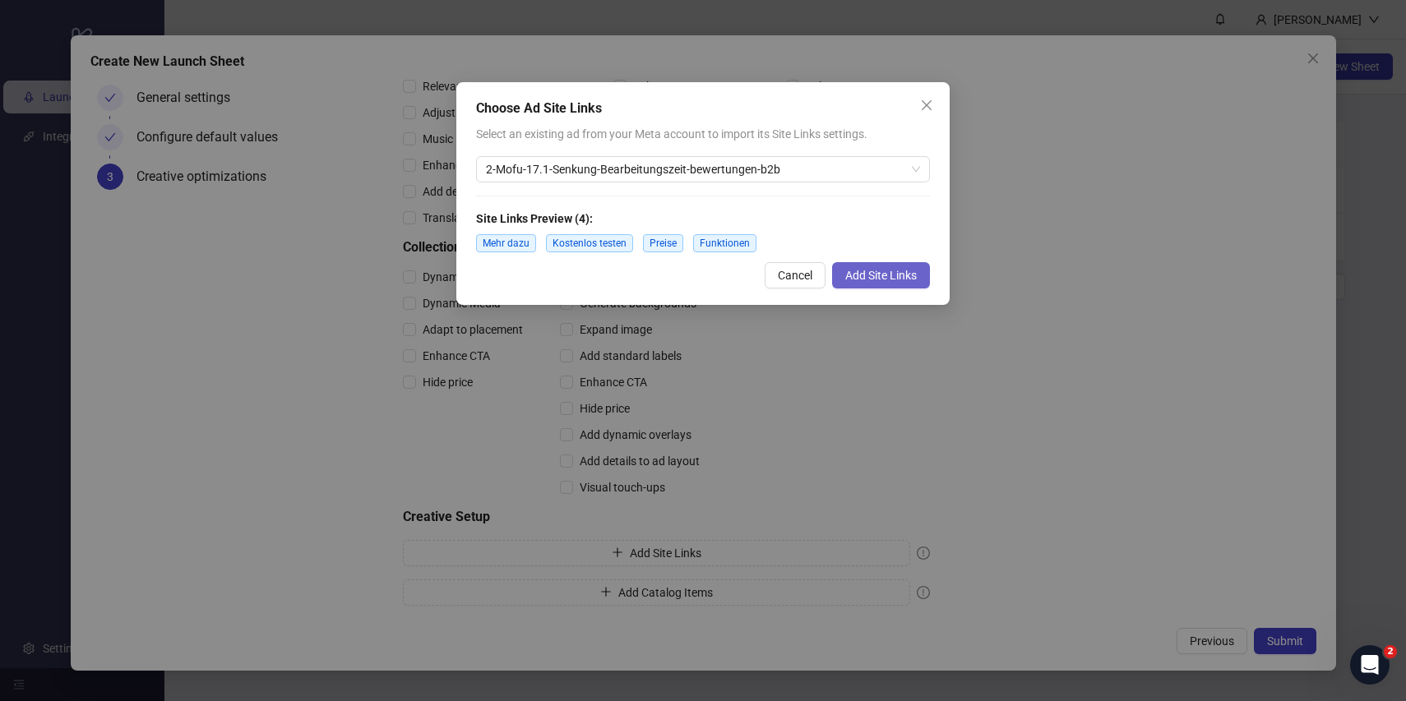
click at [890, 266] on button "Add Site Links" at bounding box center [881, 275] width 98 height 26
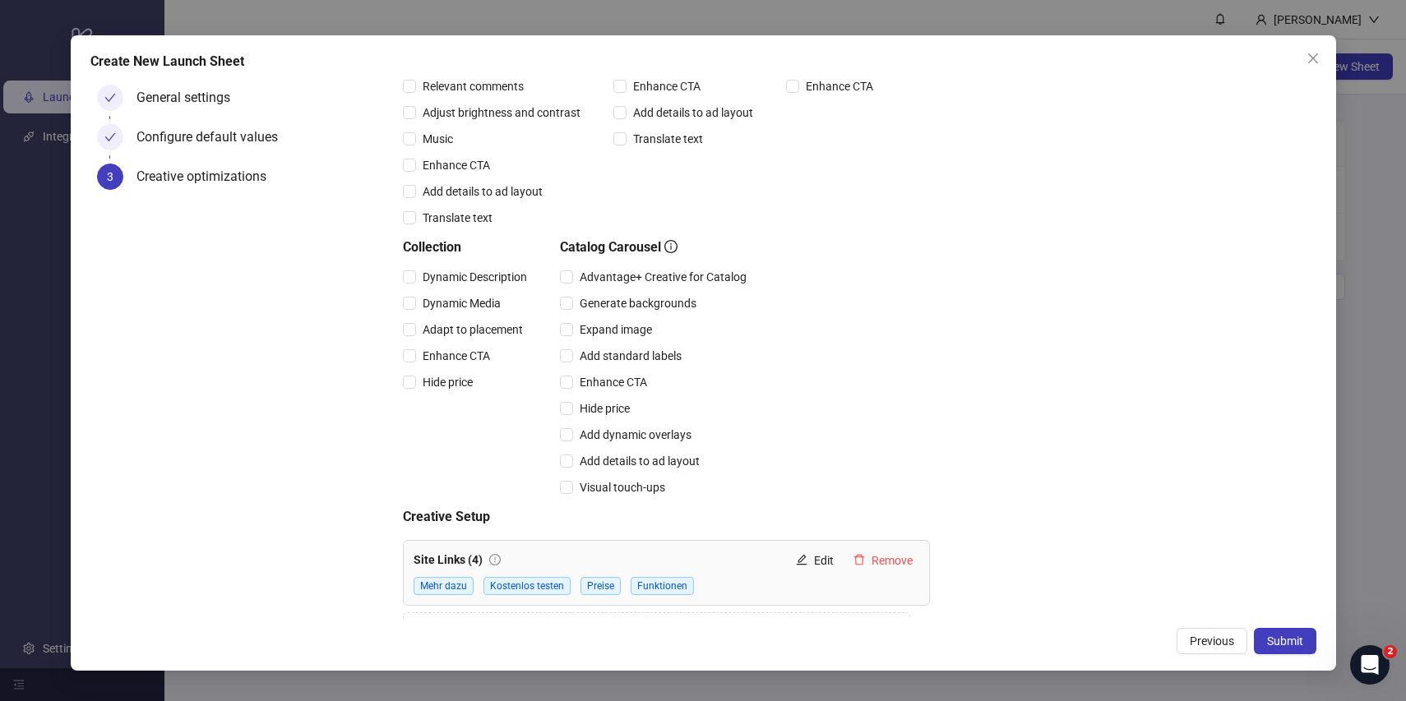
scroll to position [331, 0]
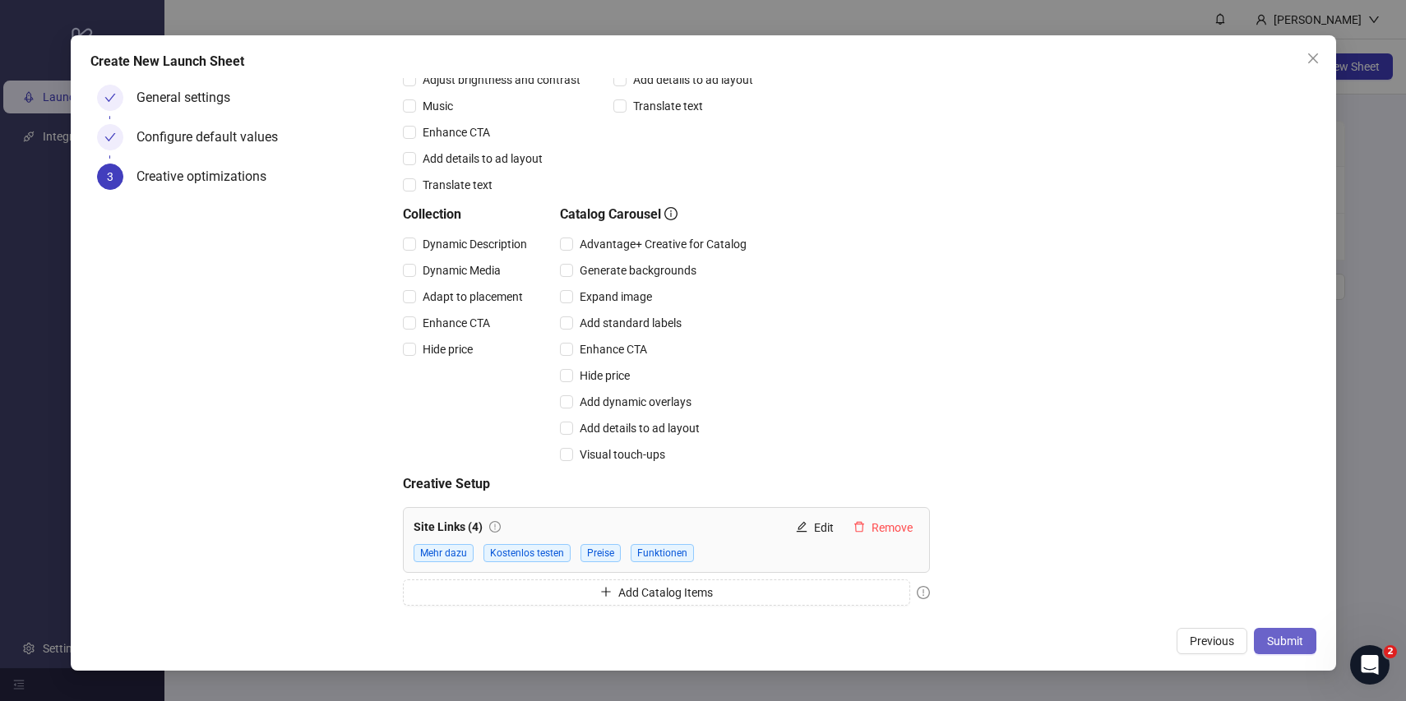
click at [1275, 642] on span "Submit" at bounding box center [1285, 641] width 36 height 13
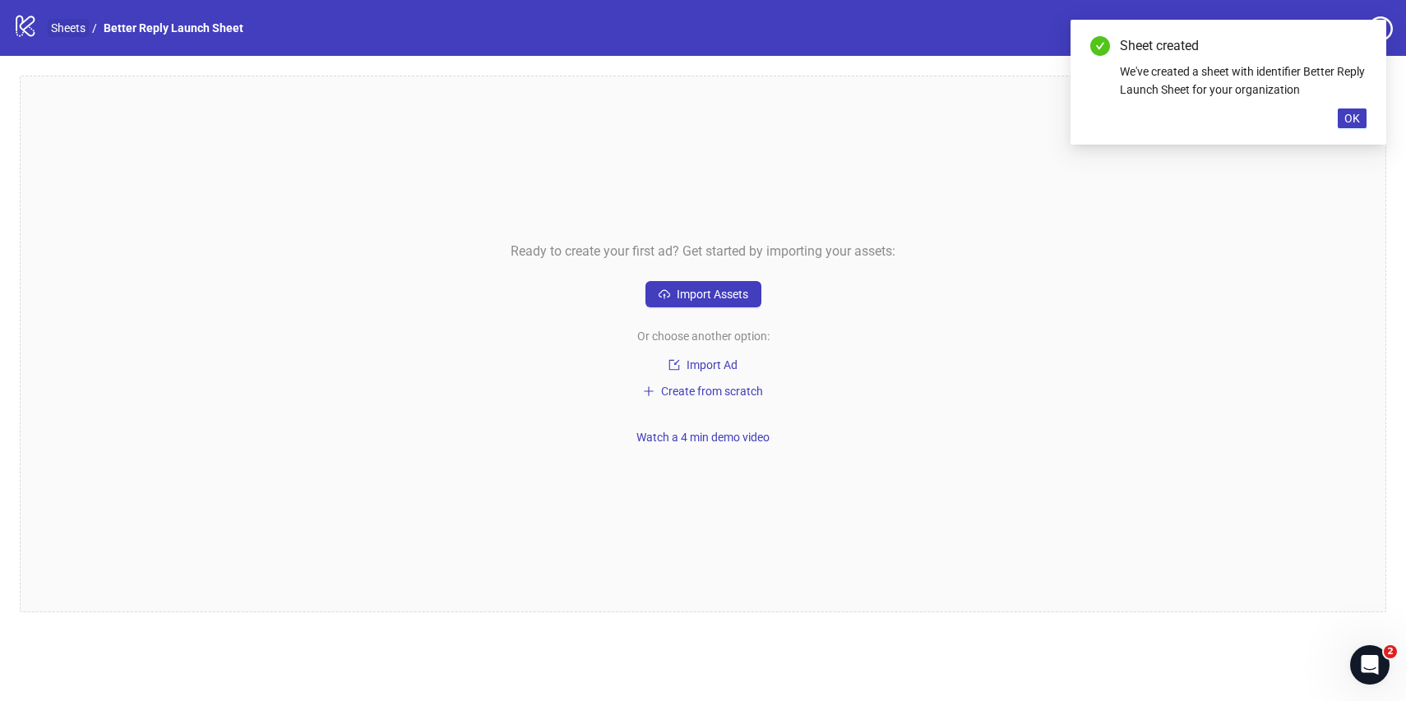
click at [64, 30] on link "Sheets" at bounding box center [68, 28] width 41 height 18
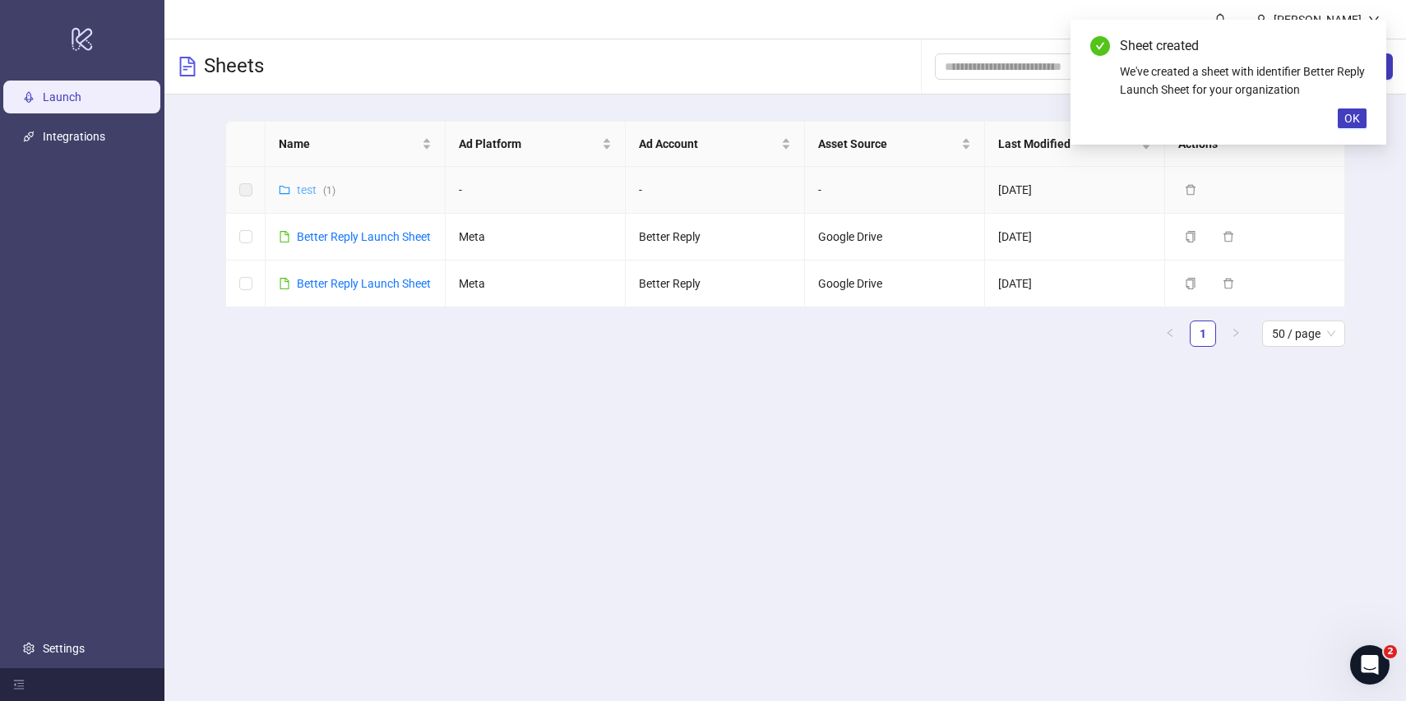
click at [302, 187] on link "test ( 1 )" at bounding box center [316, 189] width 39 height 13
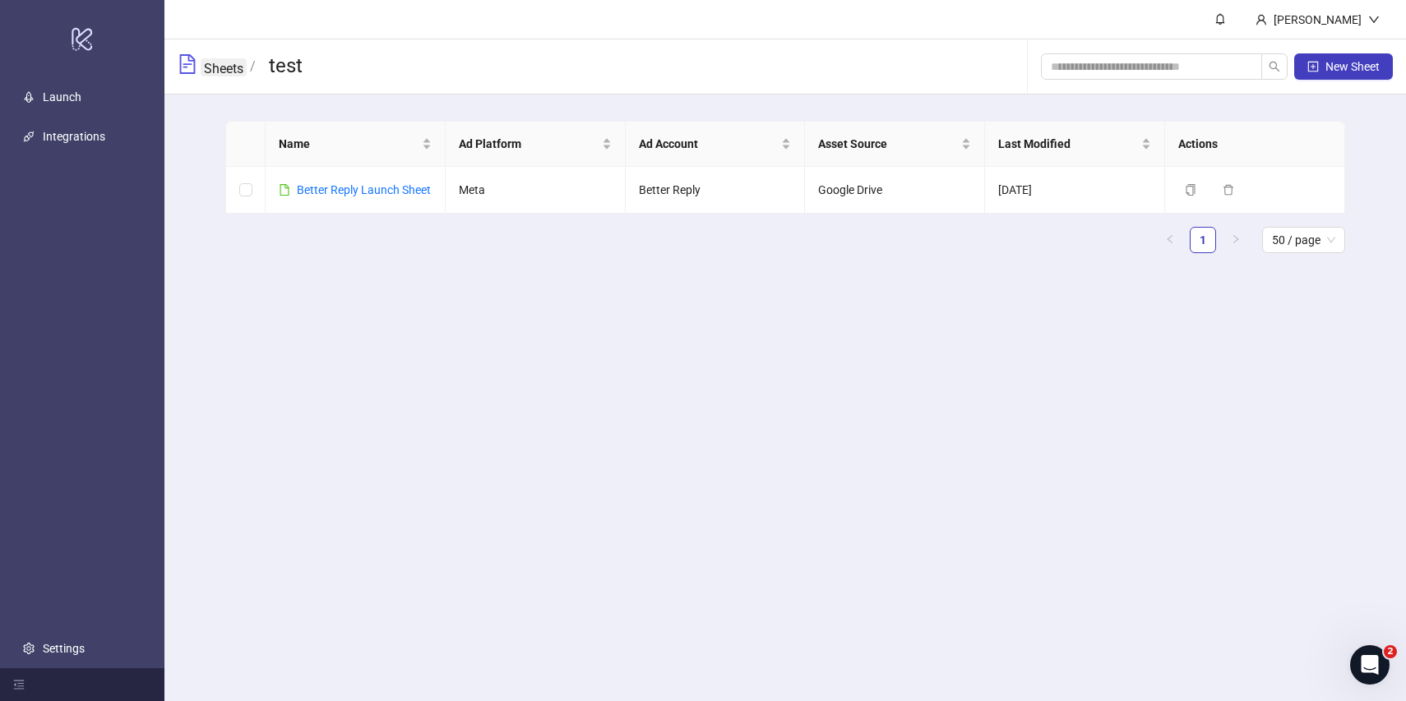
click at [215, 60] on link "Sheets" at bounding box center [224, 67] width 46 height 18
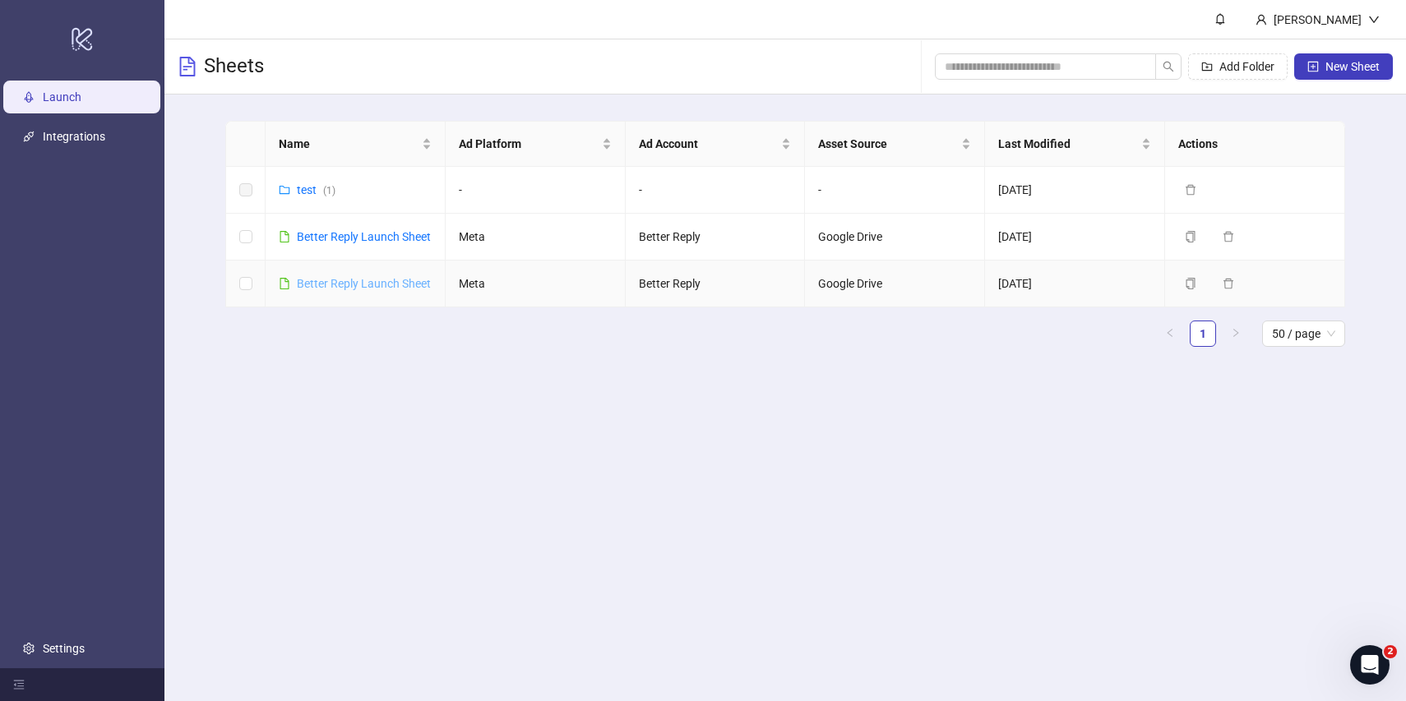
click at [364, 282] on link "Better Reply Launch Sheet" at bounding box center [364, 283] width 134 height 13
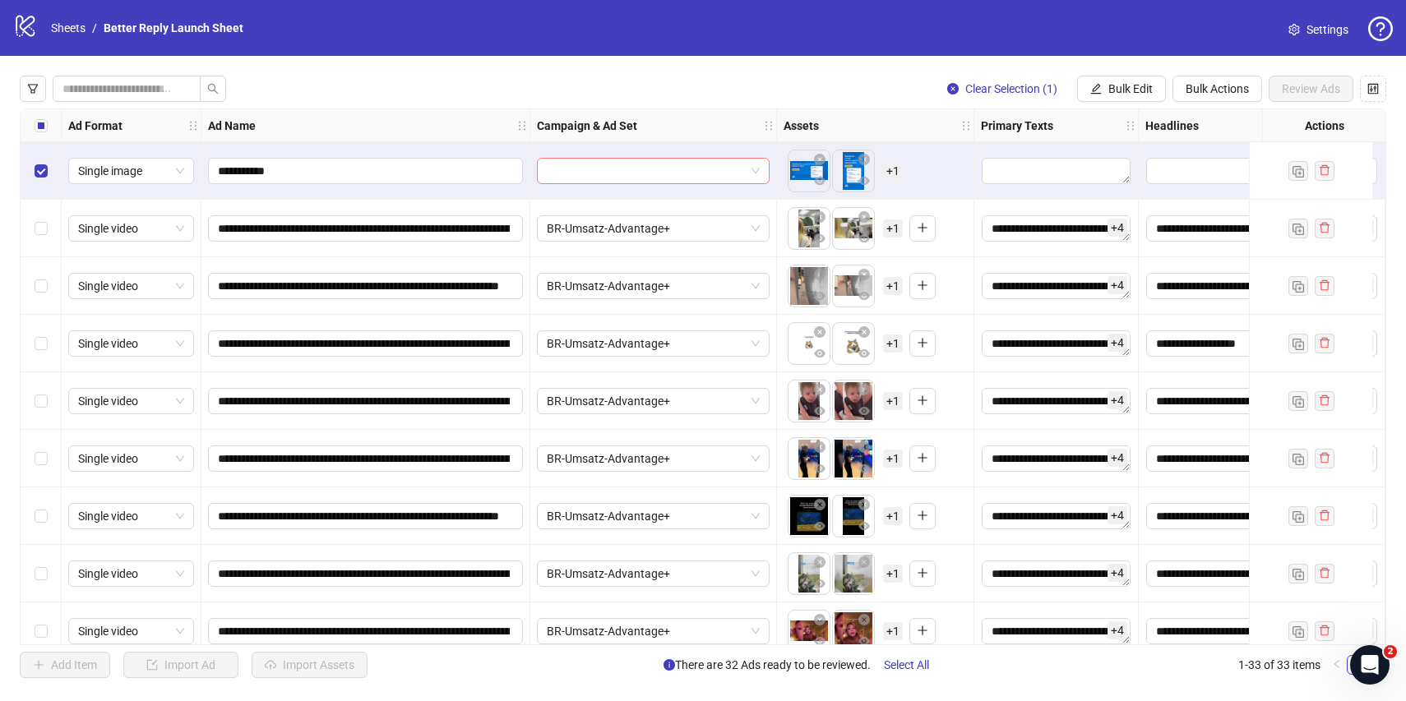
click at [667, 162] on input "search" at bounding box center [646, 171] width 198 height 25
click at [652, 204] on div "BR-Umsatz-Advantage+" at bounding box center [636, 204] width 173 height 18
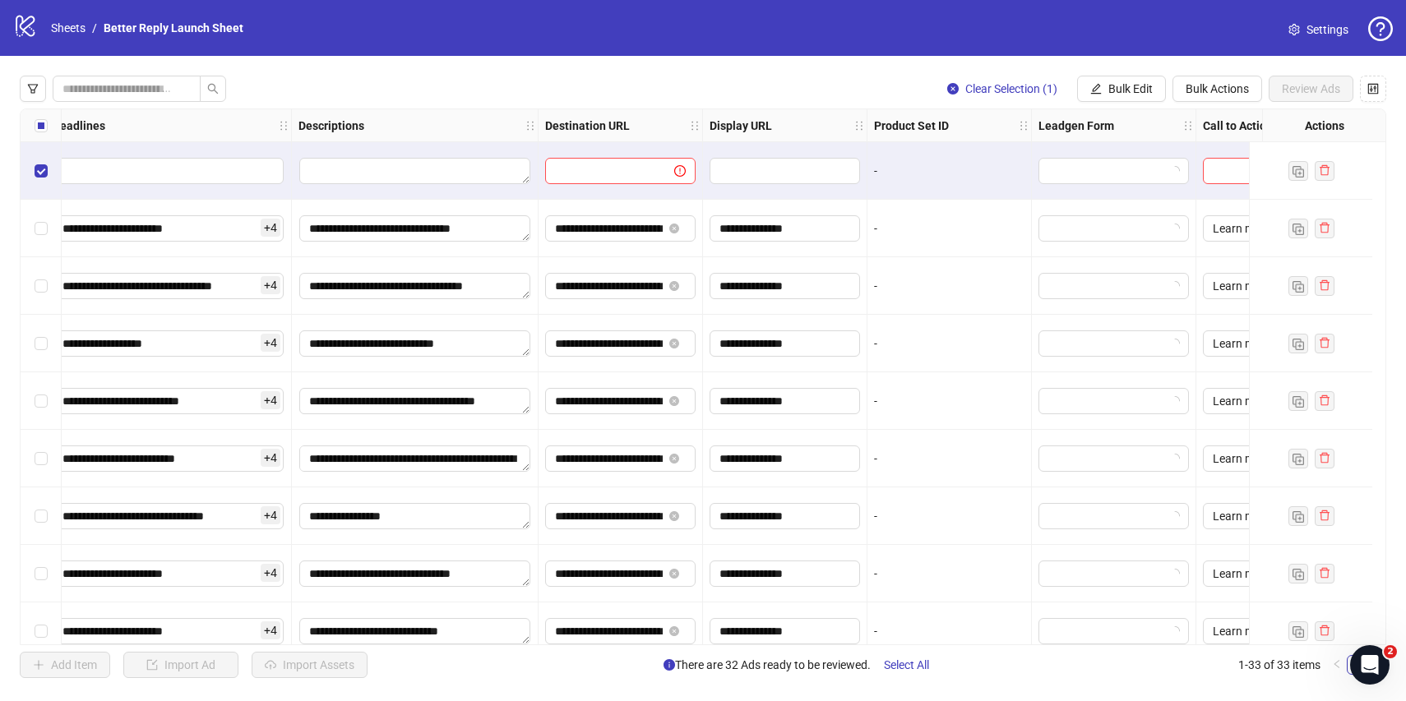
scroll to position [0, 1103]
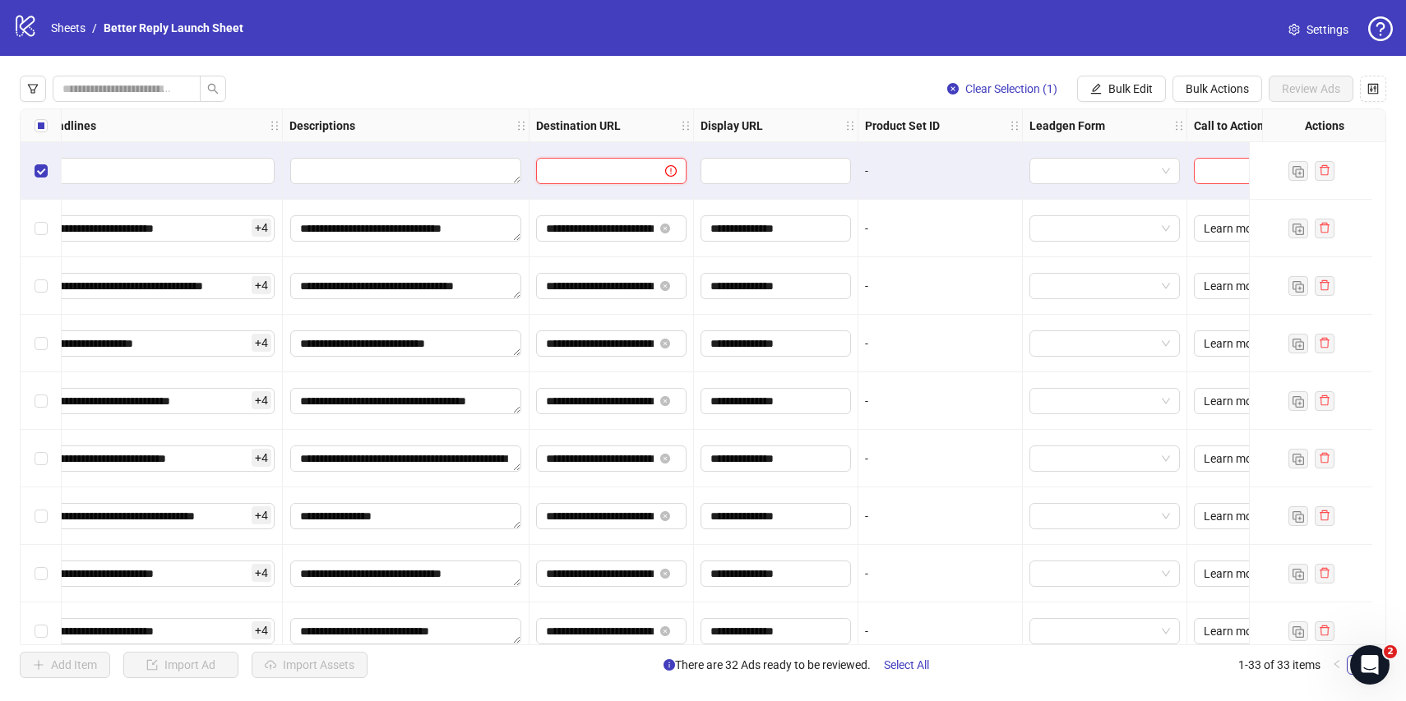
click at [604, 170] on input "text" at bounding box center [594, 171] width 96 height 18
click at [599, 220] on input "**********" at bounding box center [600, 229] width 108 height 18
click at [608, 171] on input "text" at bounding box center [594, 171] width 96 height 18
paste input "**********"
type input "**********"
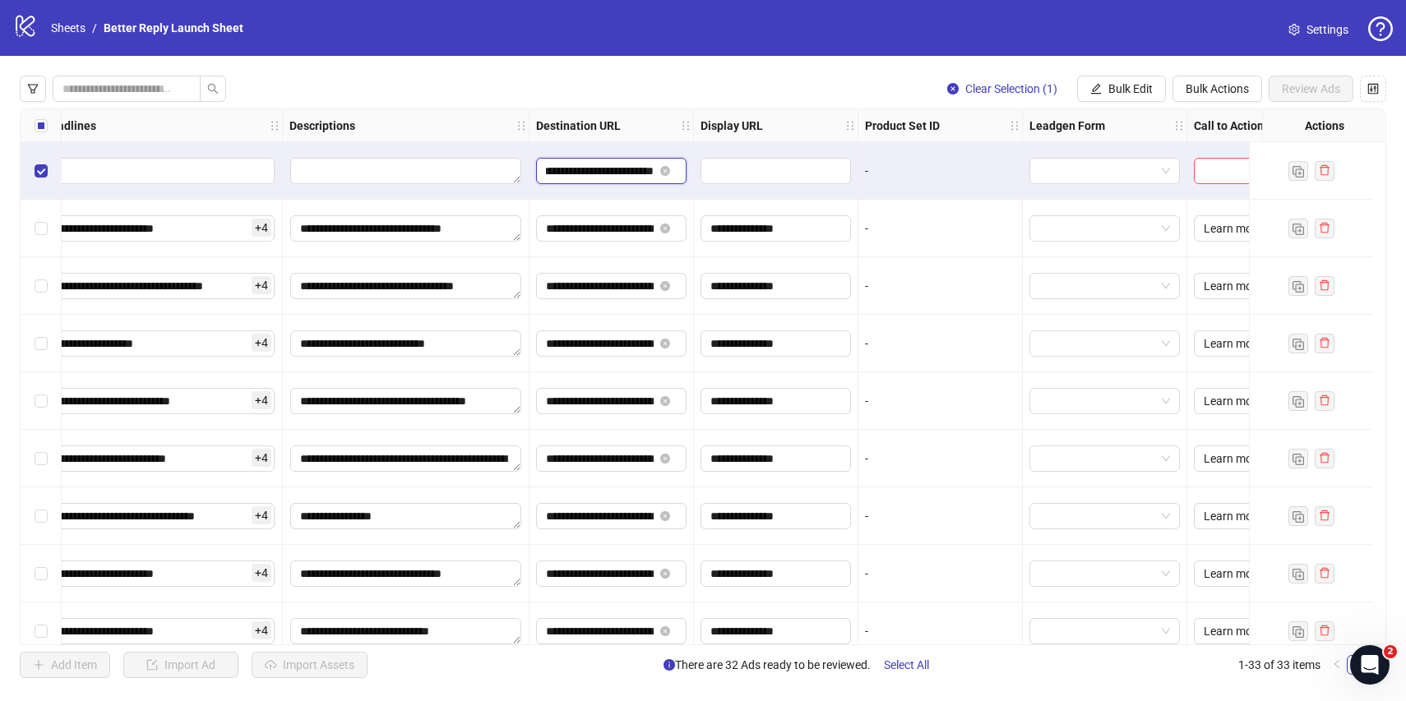
scroll to position [0, 1172]
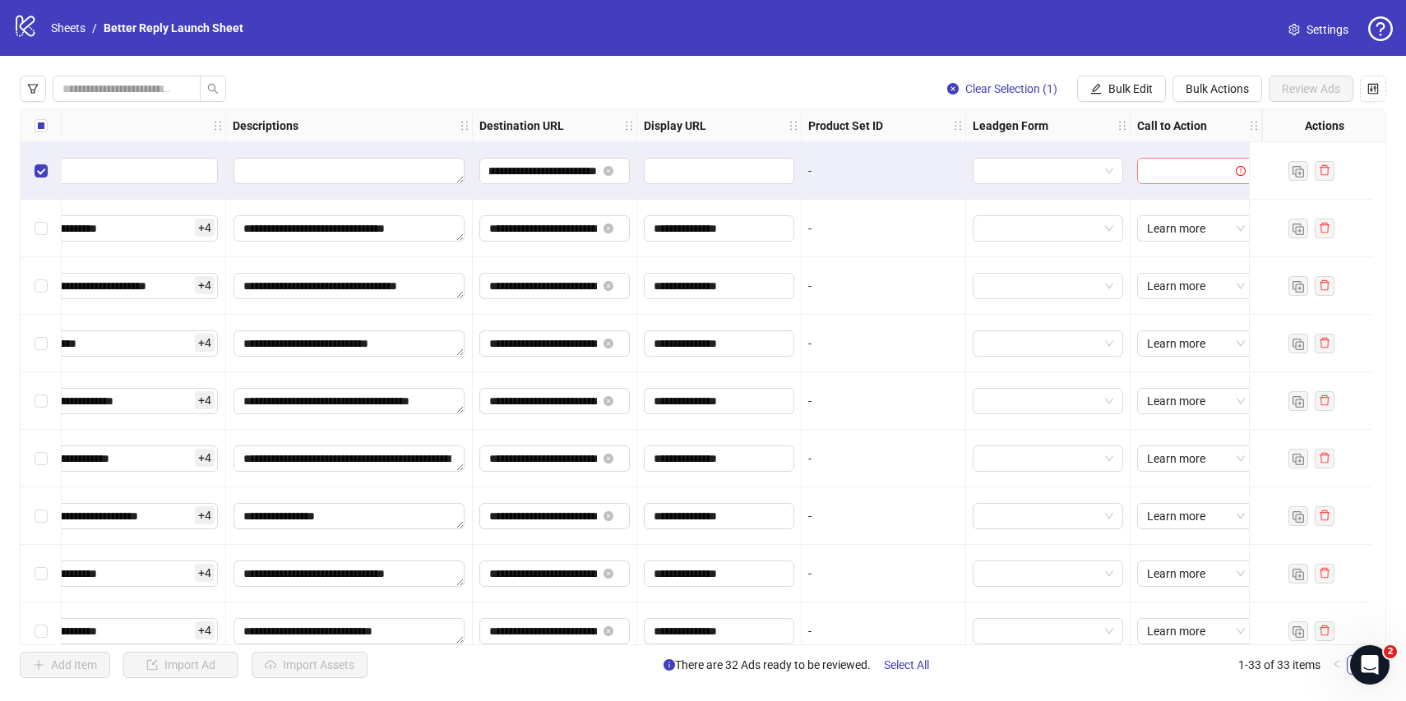
click at [1149, 168] on input "search" at bounding box center [1188, 171] width 83 height 25
click at [1163, 212] on div "No button" at bounding box center [1182, 204] width 91 height 18
click at [1351, 175] on div at bounding box center [1310, 171] width 123 height 58
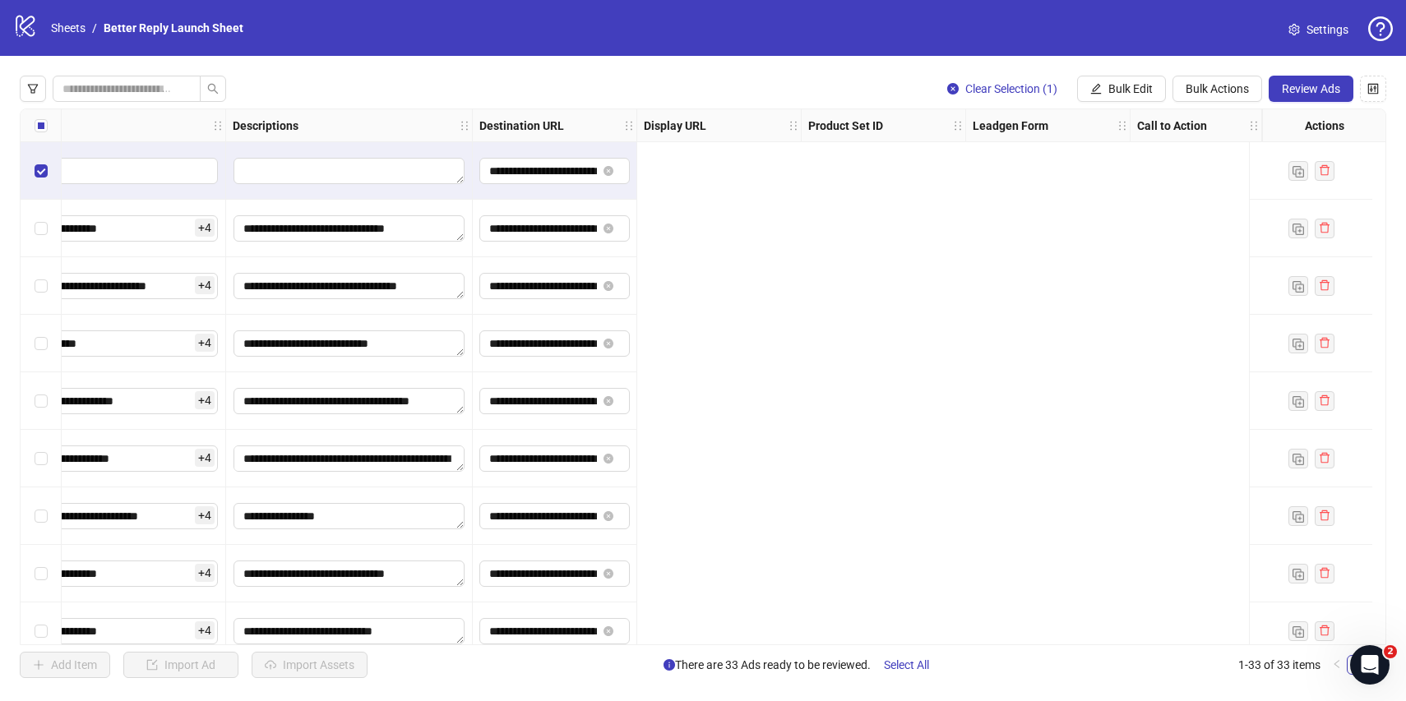
scroll to position [0, 0]
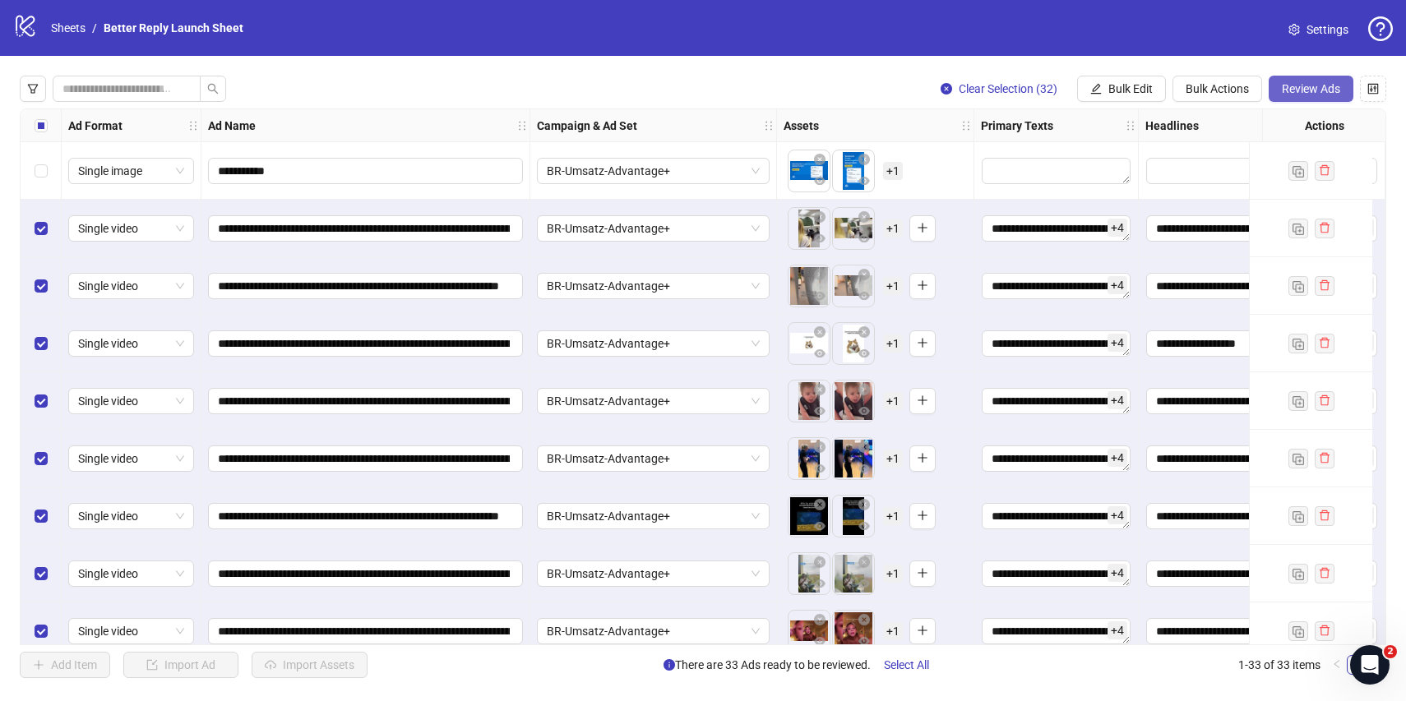
click at [1295, 86] on span "Review Ads" at bounding box center [1311, 88] width 58 height 13
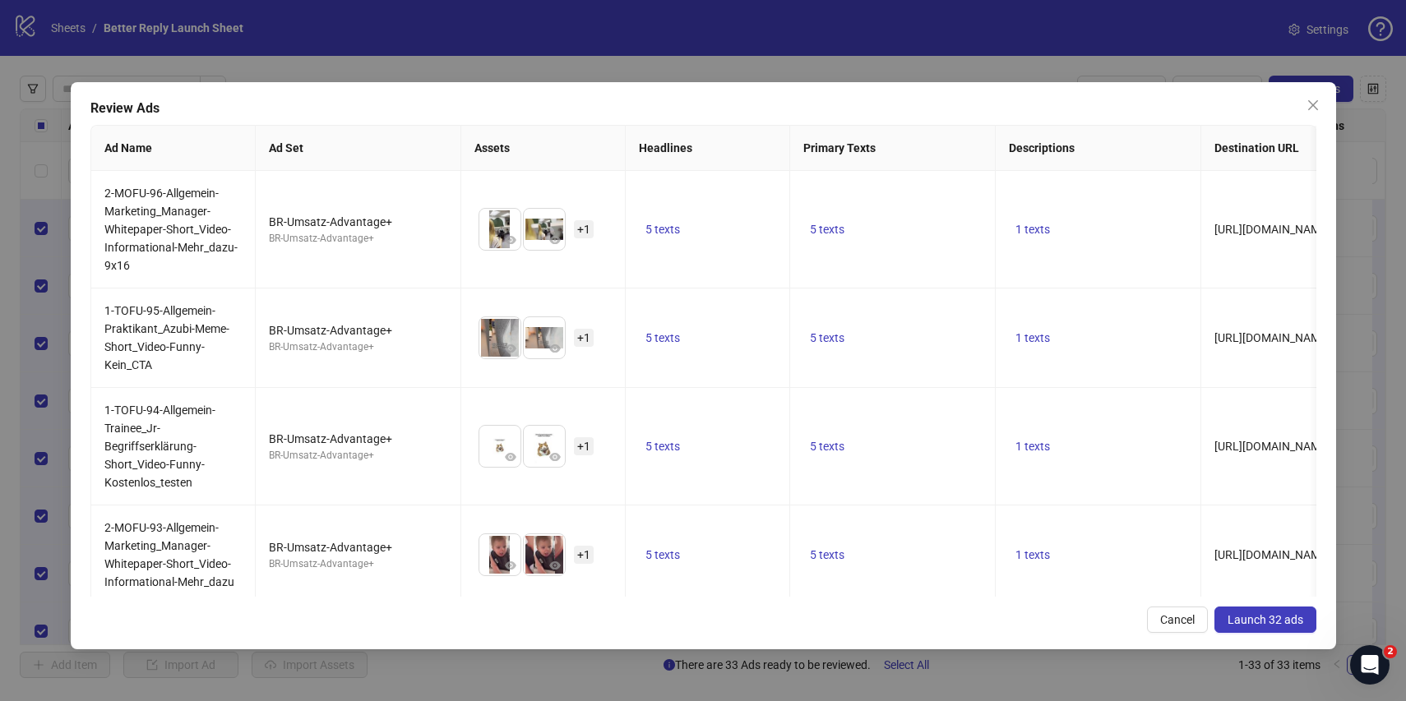
click at [1252, 623] on span "Launch 32 ads" at bounding box center [1266, 619] width 76 height 13
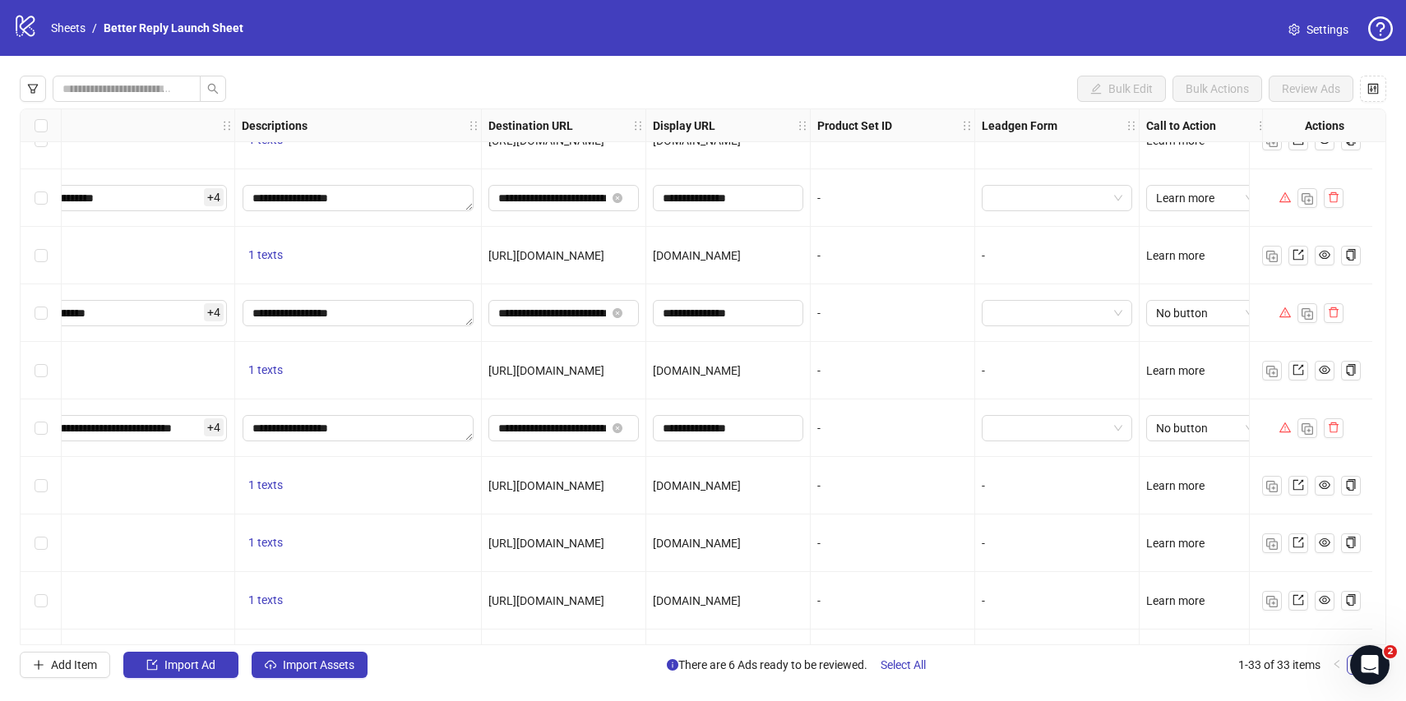
scroll to position [664, 1172]
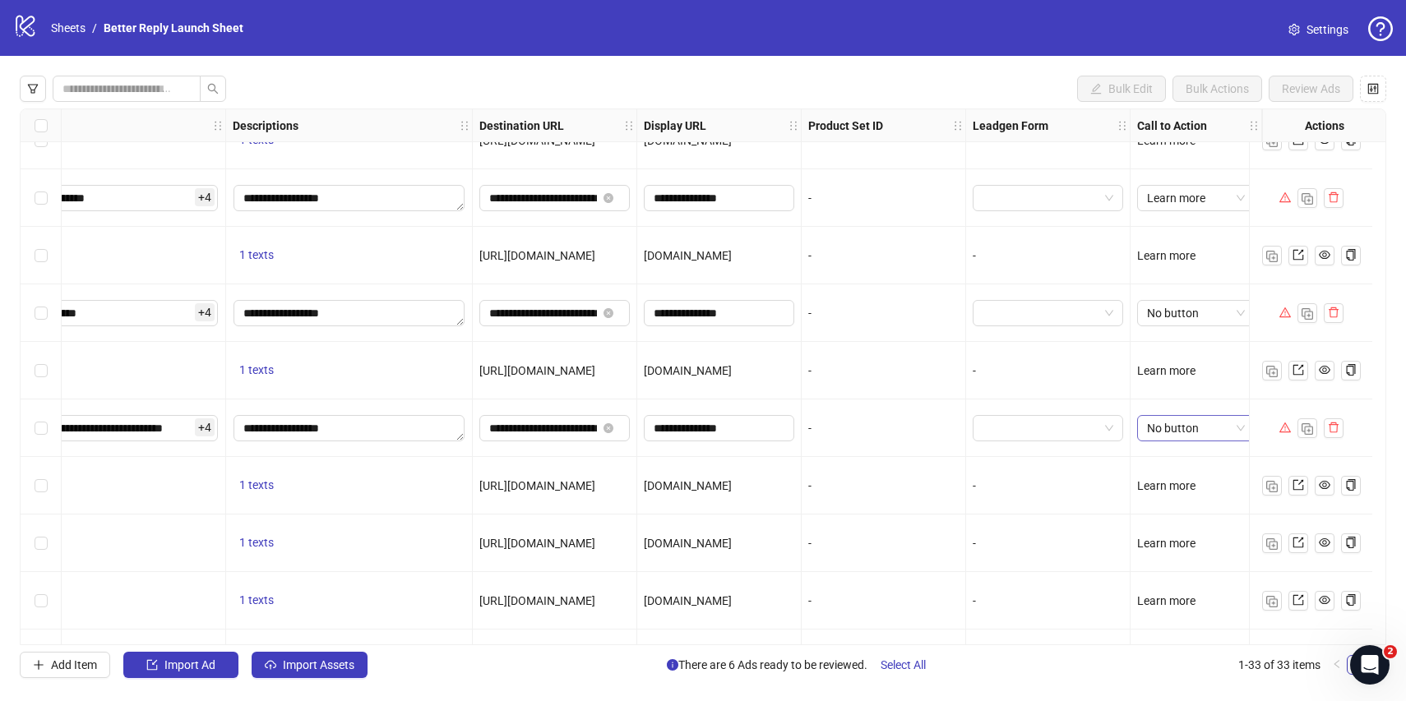
click at [1189, 427] on span "No button" at bounding box center [1196, 428] width 98 height 25
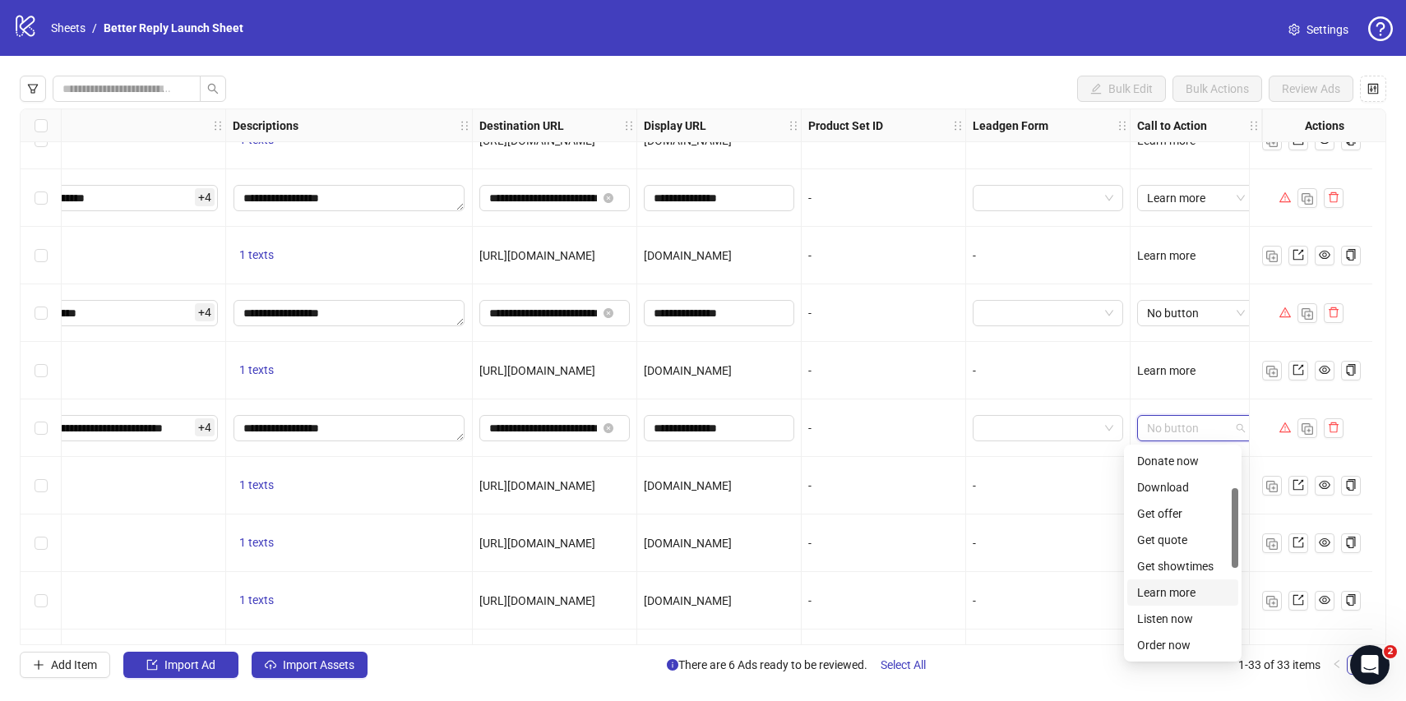
click at [1172, 597] on div "Learn more" at bounding box center [1182, 593] width 91 height 18
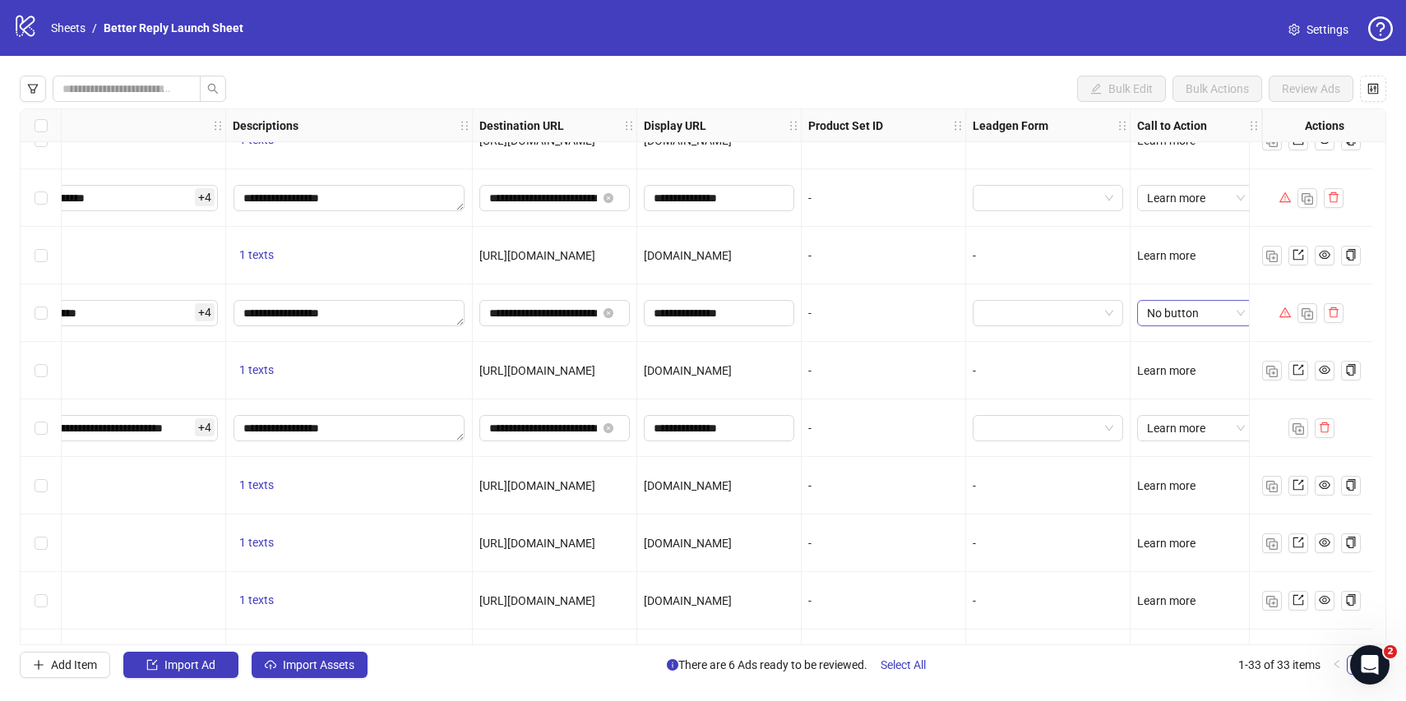
click at [1191, 317] on span "No button" at bounding box center [1196, 313] width 98 height 25
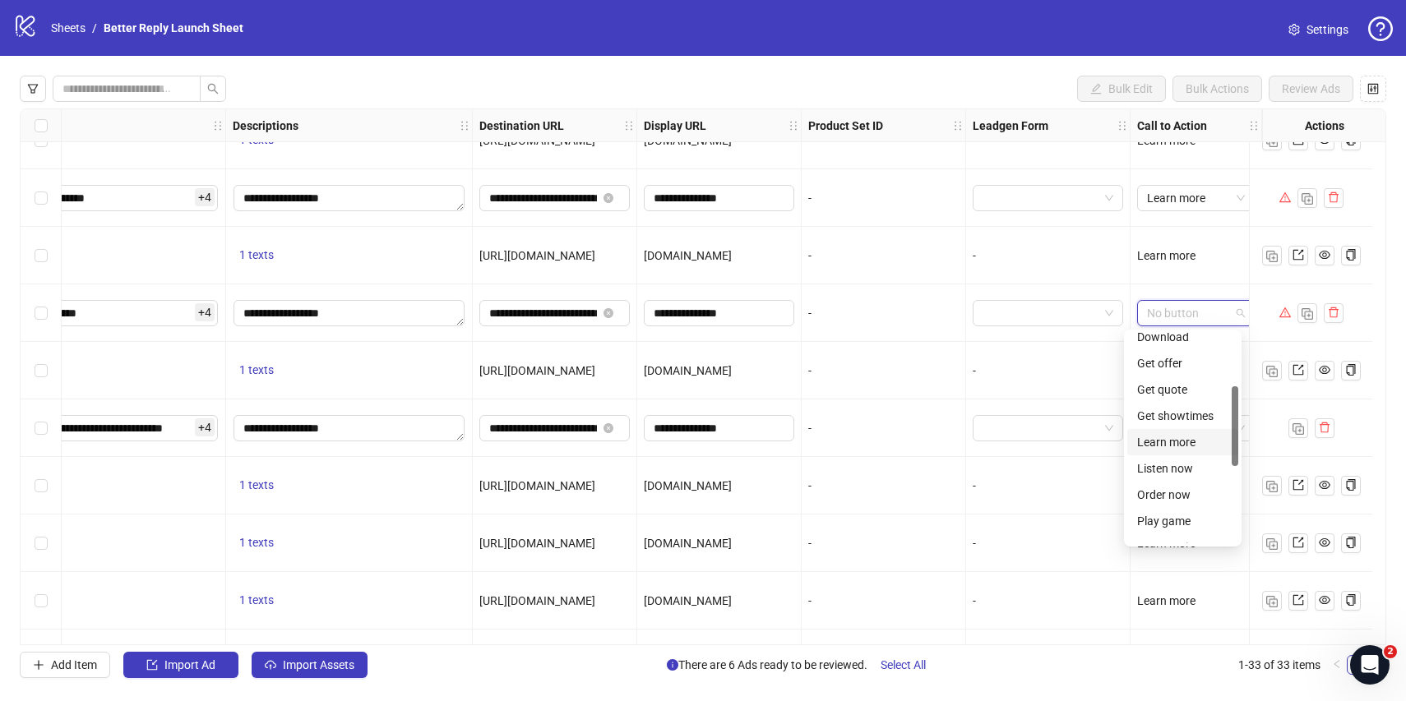
click at [1182, 437] on div "Learn more" at bounding box center [1182, 442] width 91 height 18
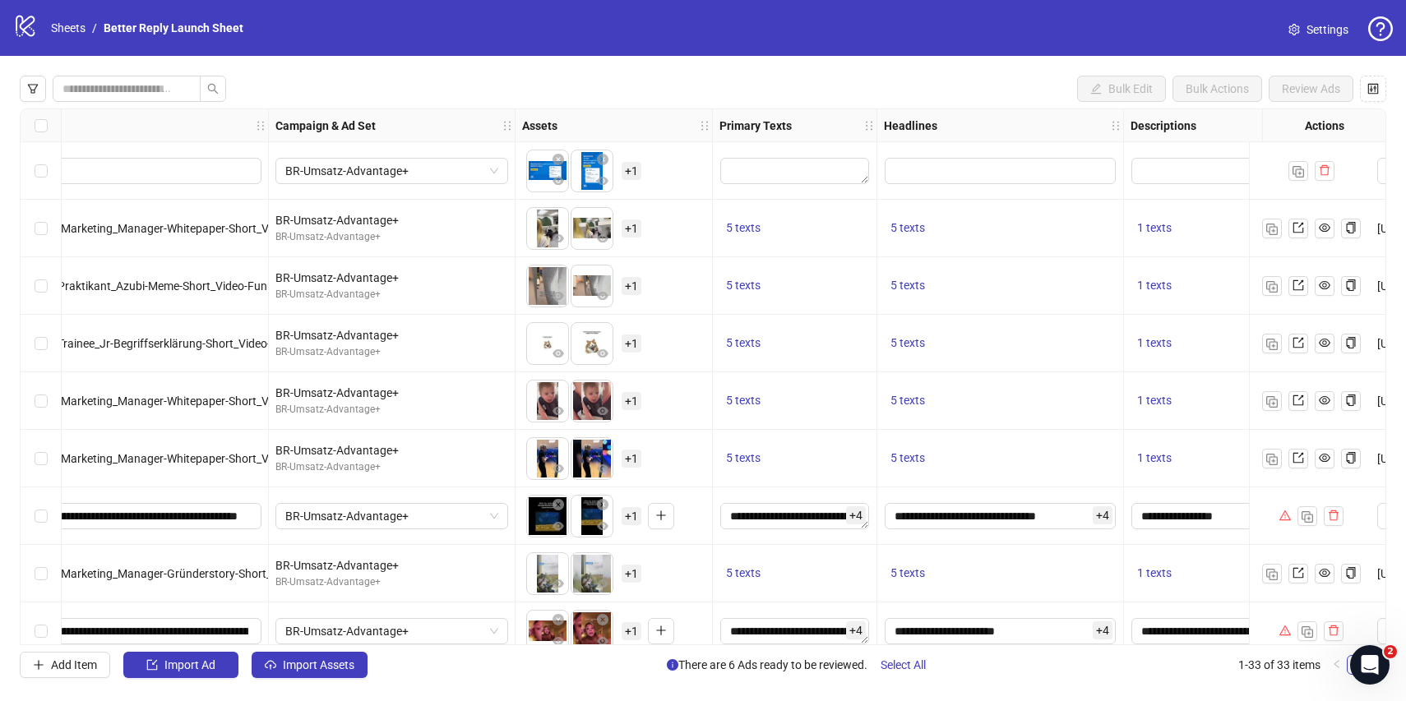
scroll to position [0, 0]
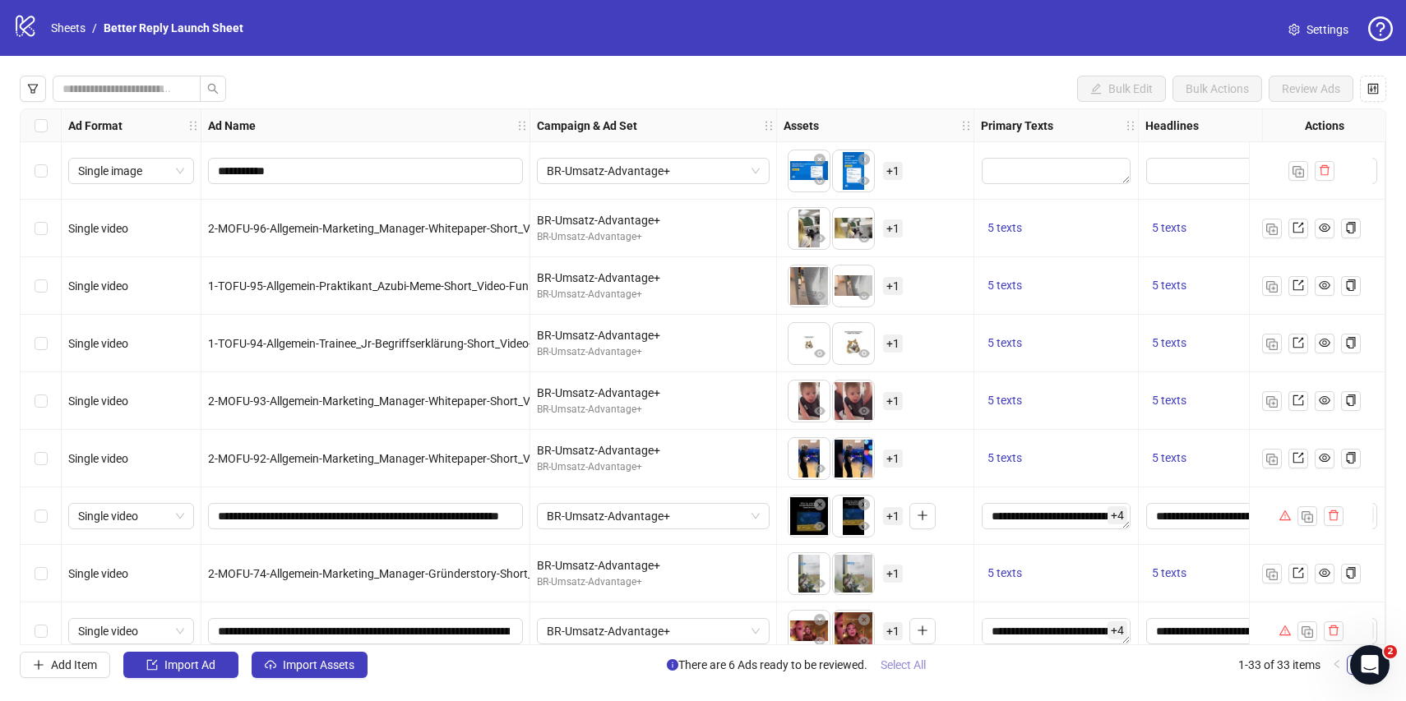
click at [899, 671] on span "Select All" at bounding box center [903, 665] width 45 height 13
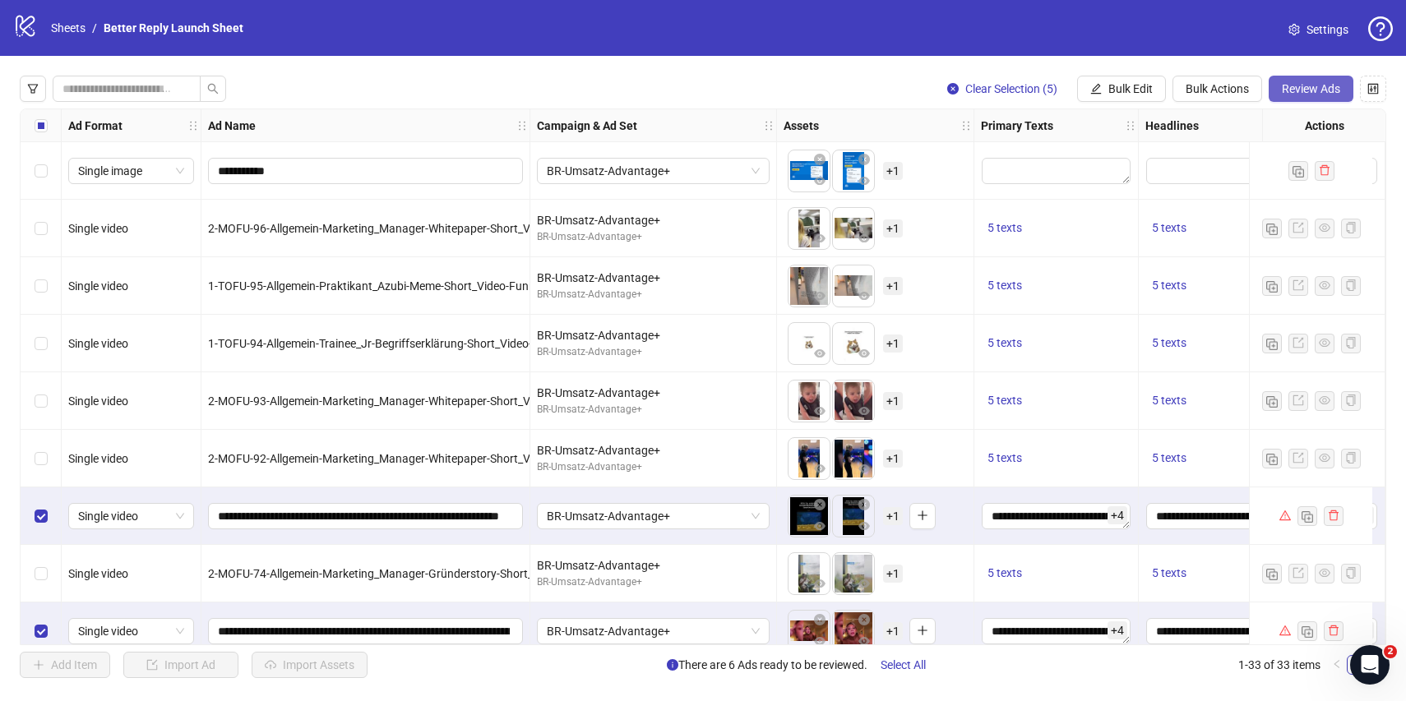
click at [1327, 84] on span "Review Ads" at bounding box center [1311, 88] width 58 height 13
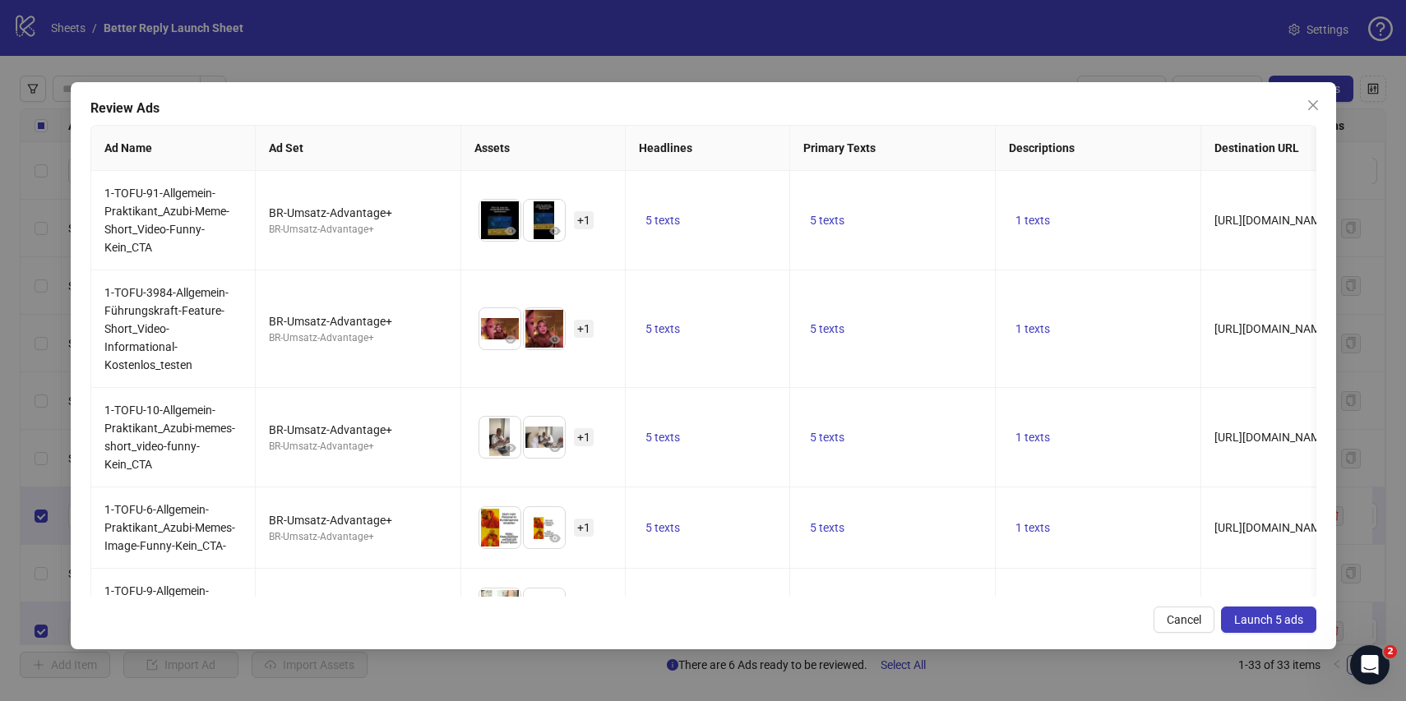
click at [1270, 628] on button "Launch 5 ads" at bounding box center [1268, 620] width 95 height 26
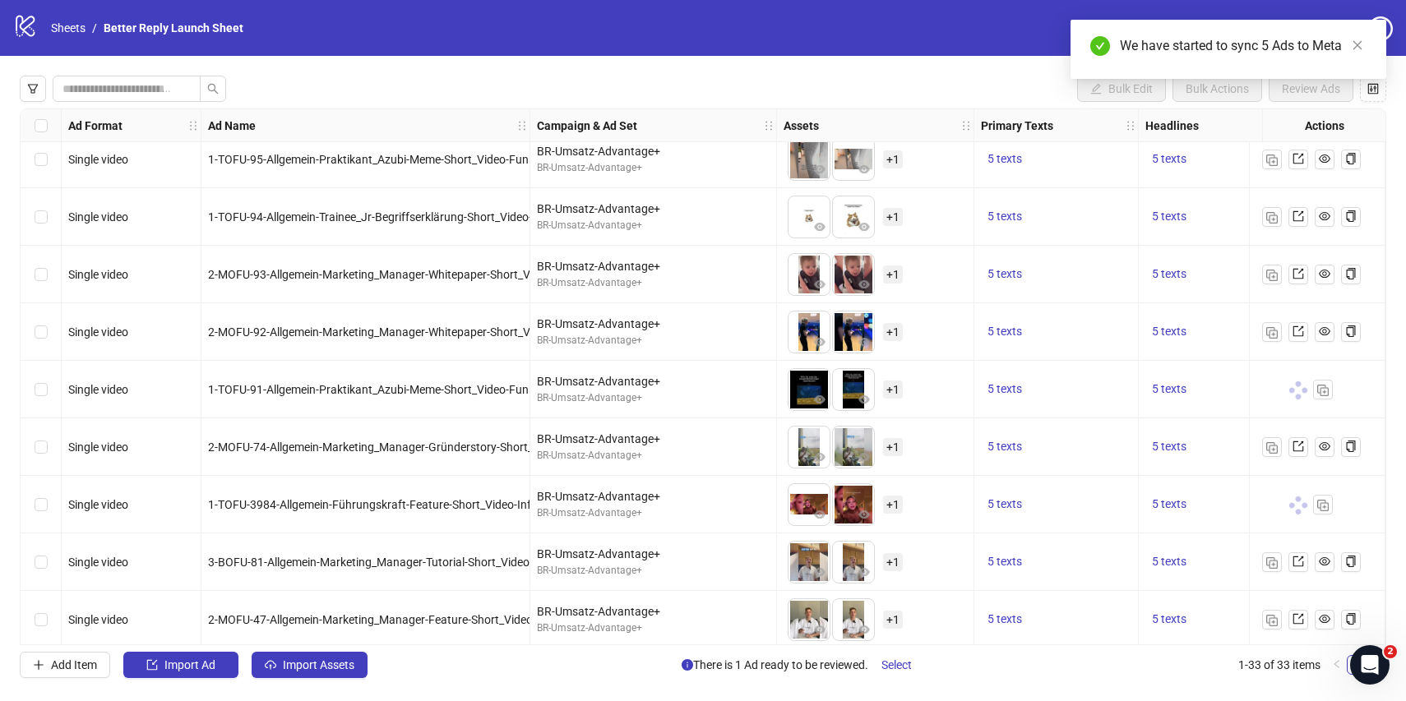
scroll to position [135, 0]
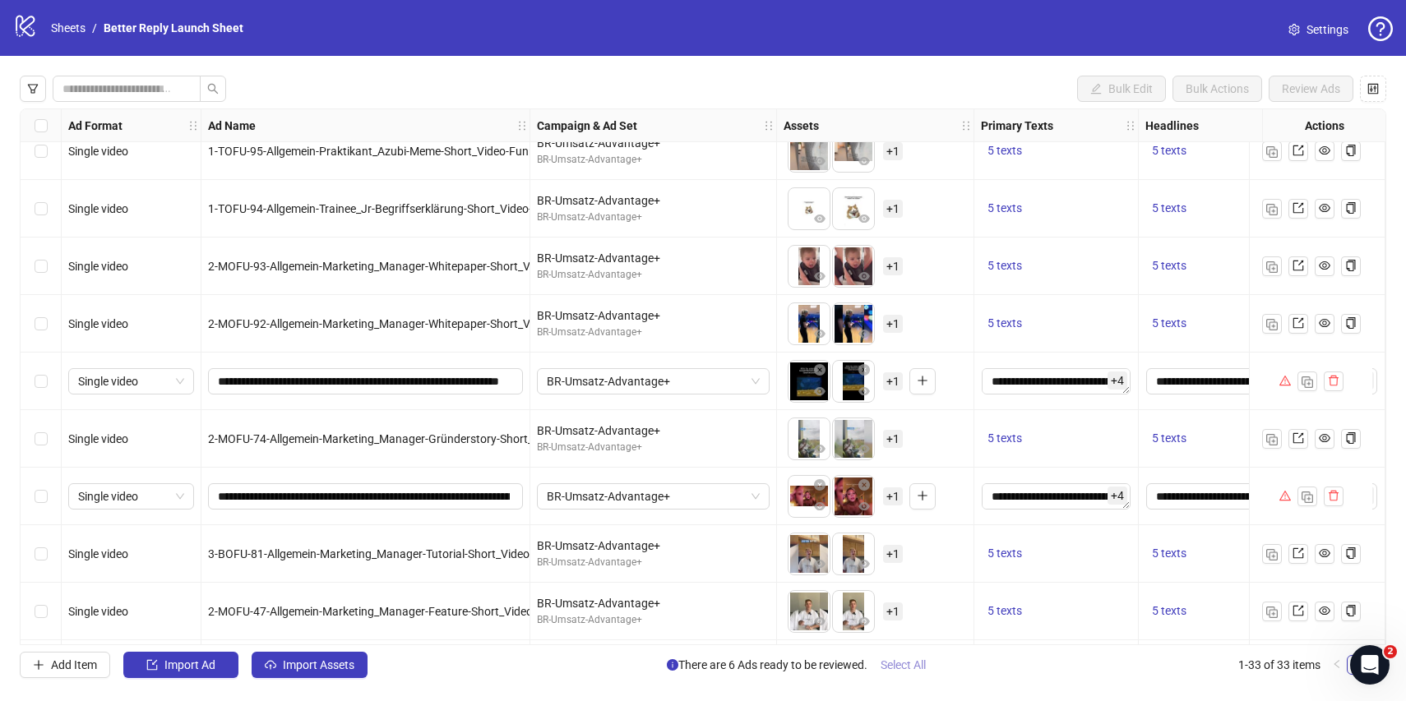
click at [905, 666] on span "Select All" at bounding box center [903, 665] width 45 height 13
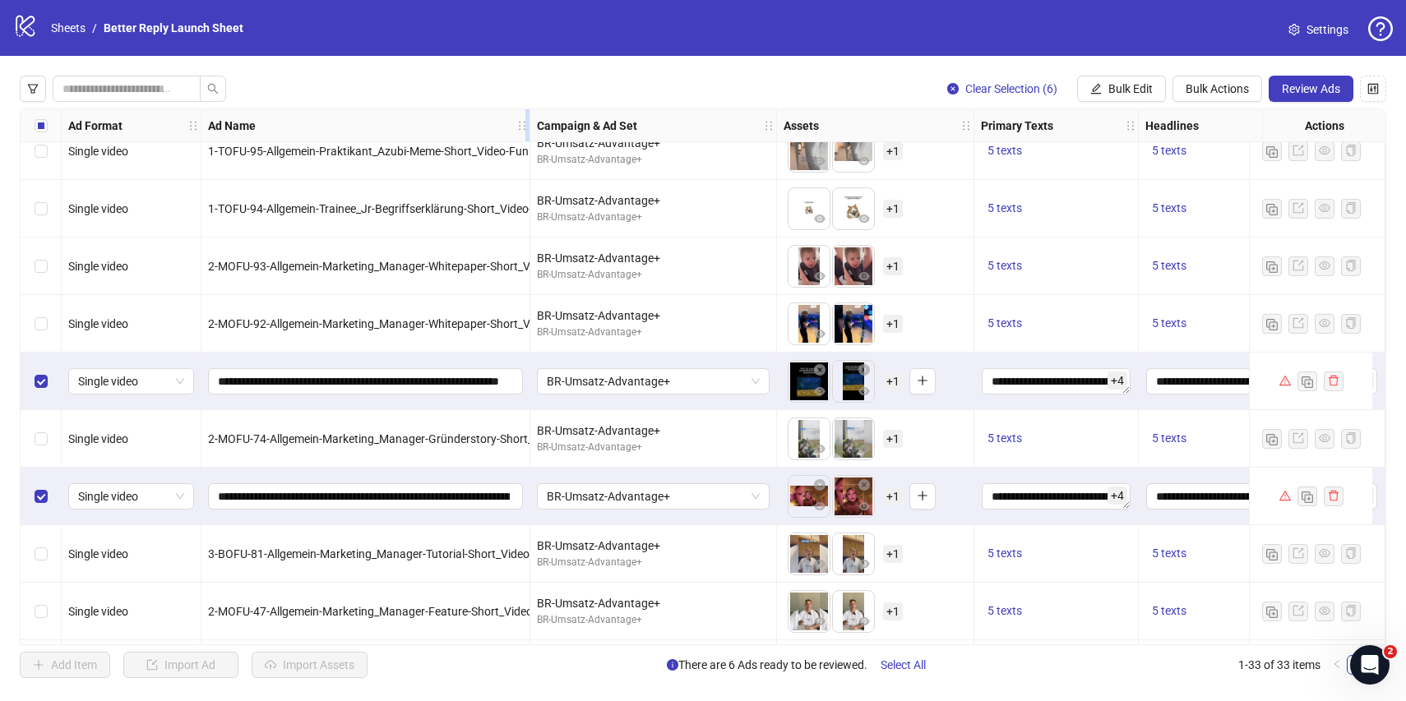
click at [520, 125] on icon "holder" at bounding box center [522, 126] width 12 height 12
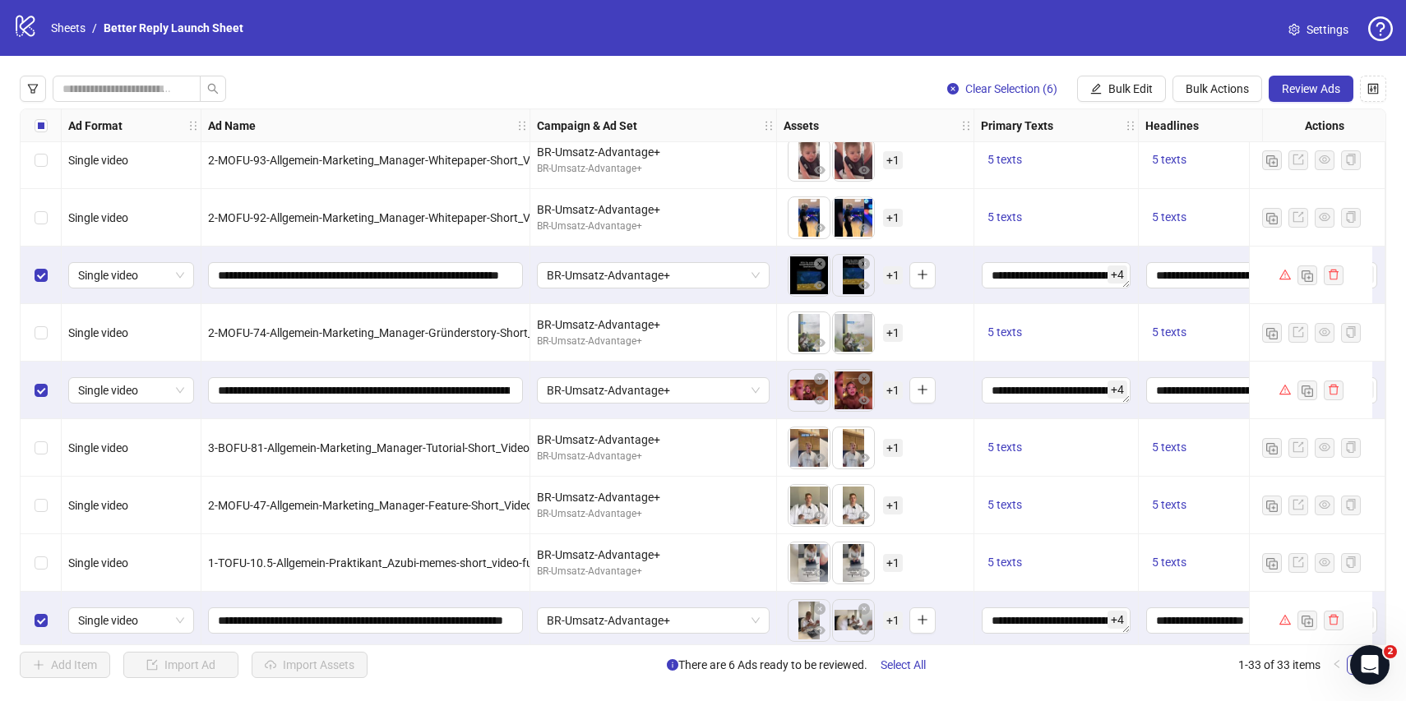
scroll to position [254, 0]
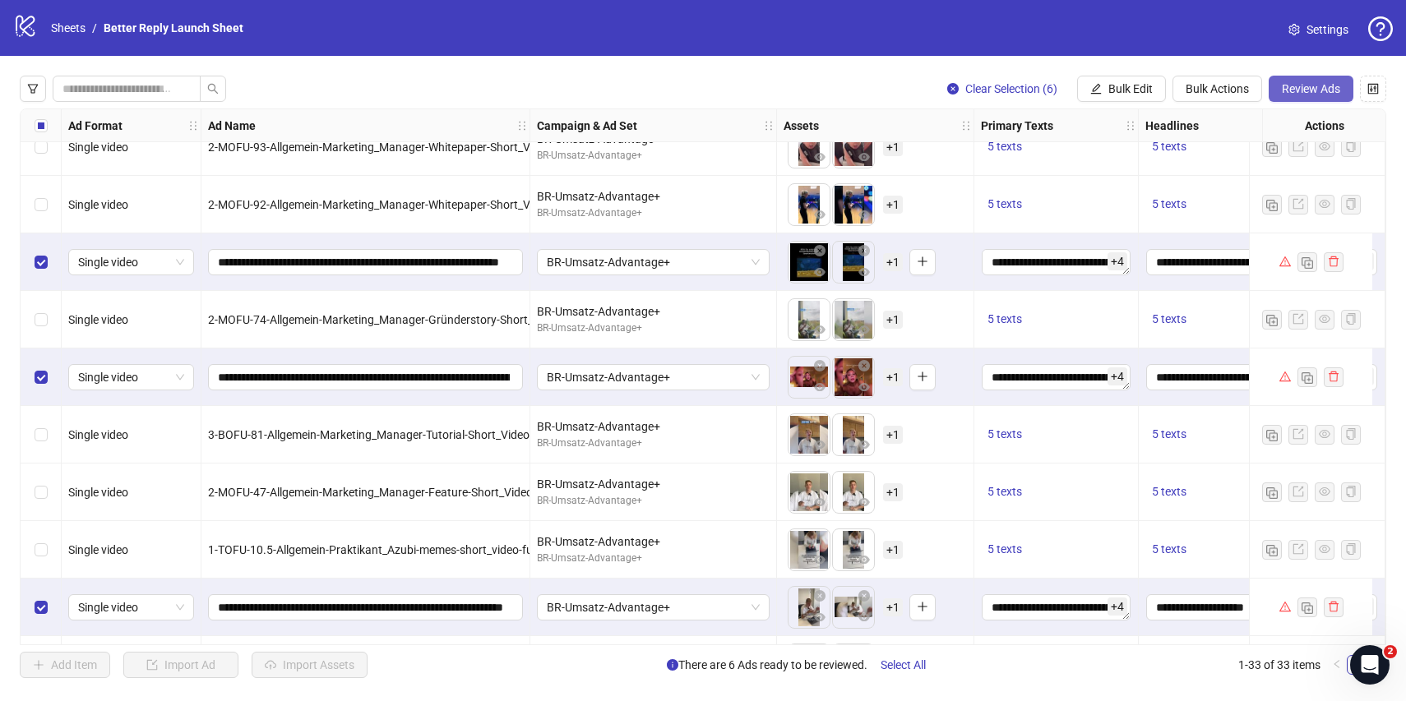
click at [1317, 89] on span "Review Ads" at bounding box center [1311, 88] width 58 height 13
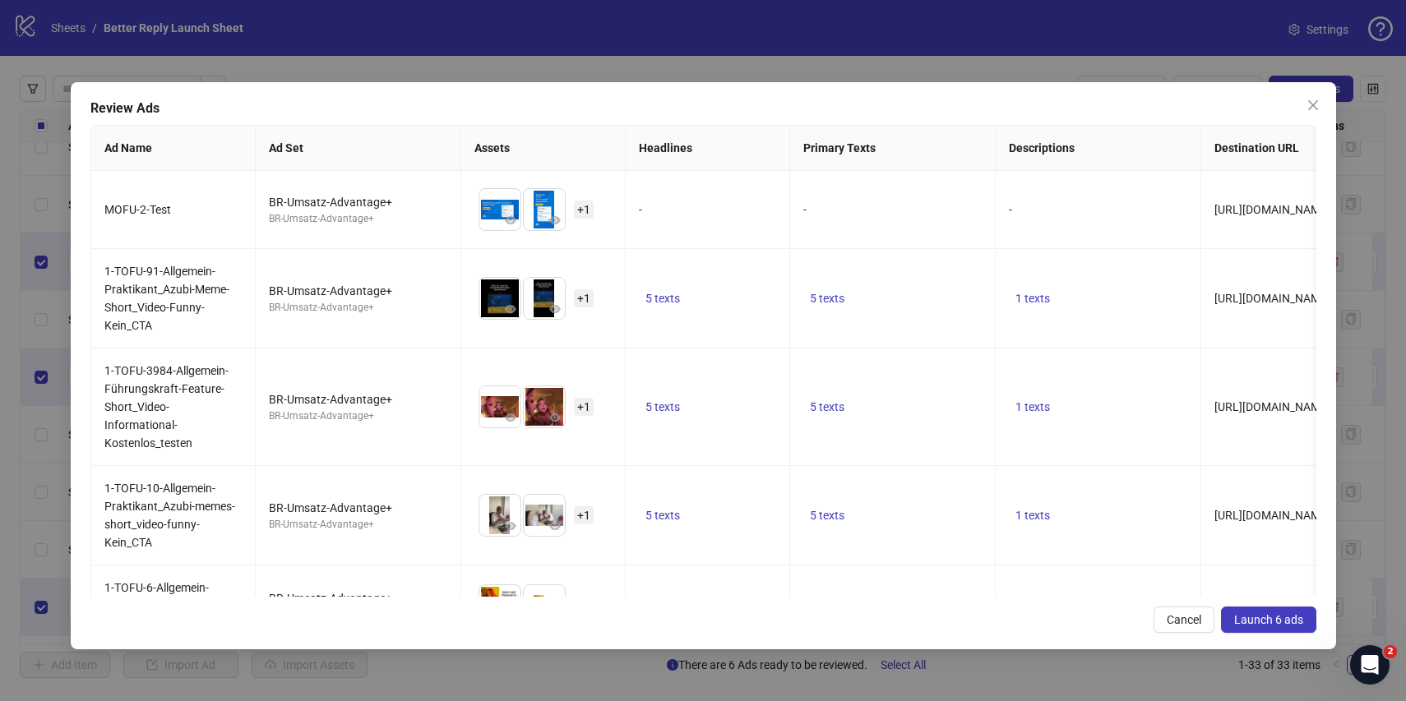
click at [1261, 615] on span "Launch 6 ads" at bounding box center [1268, 619] width 69 height 13
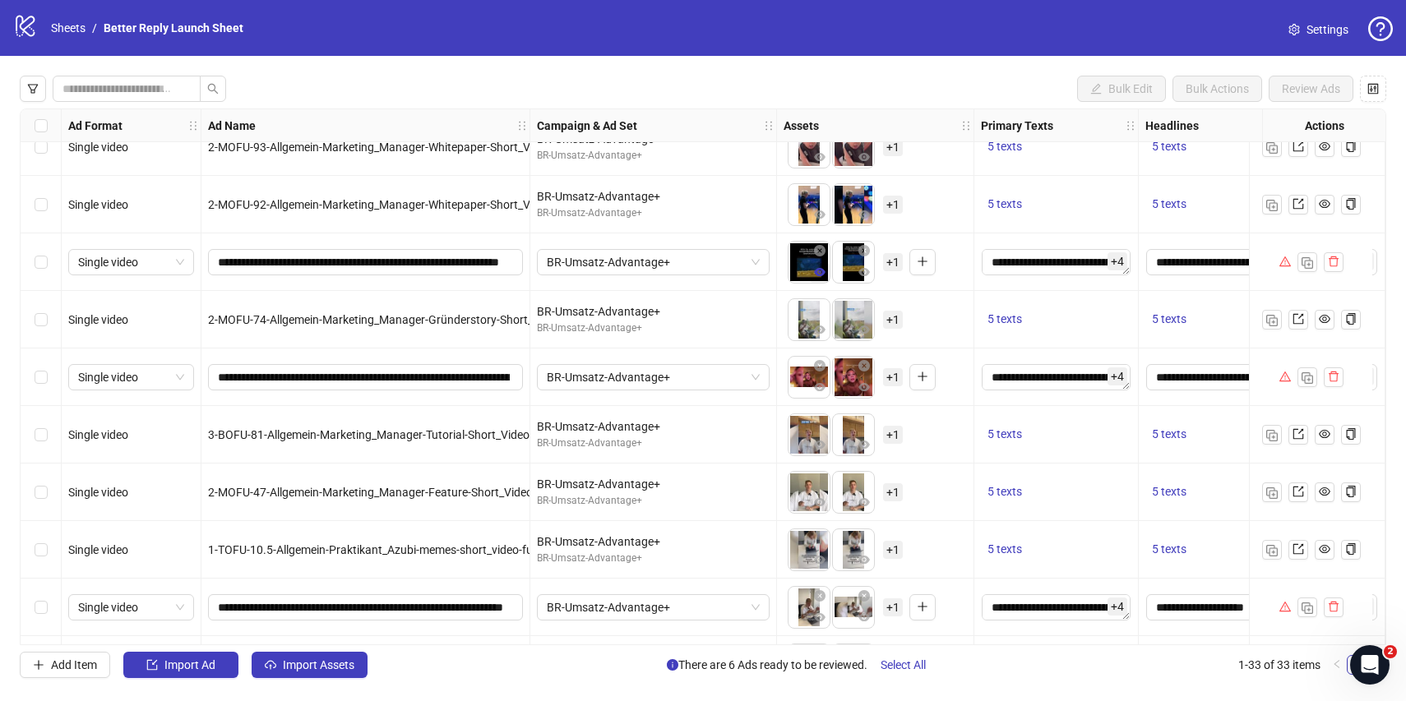
click at [823, 273] on icon "eye" at bounding box center [820, 272] width 12 height 8
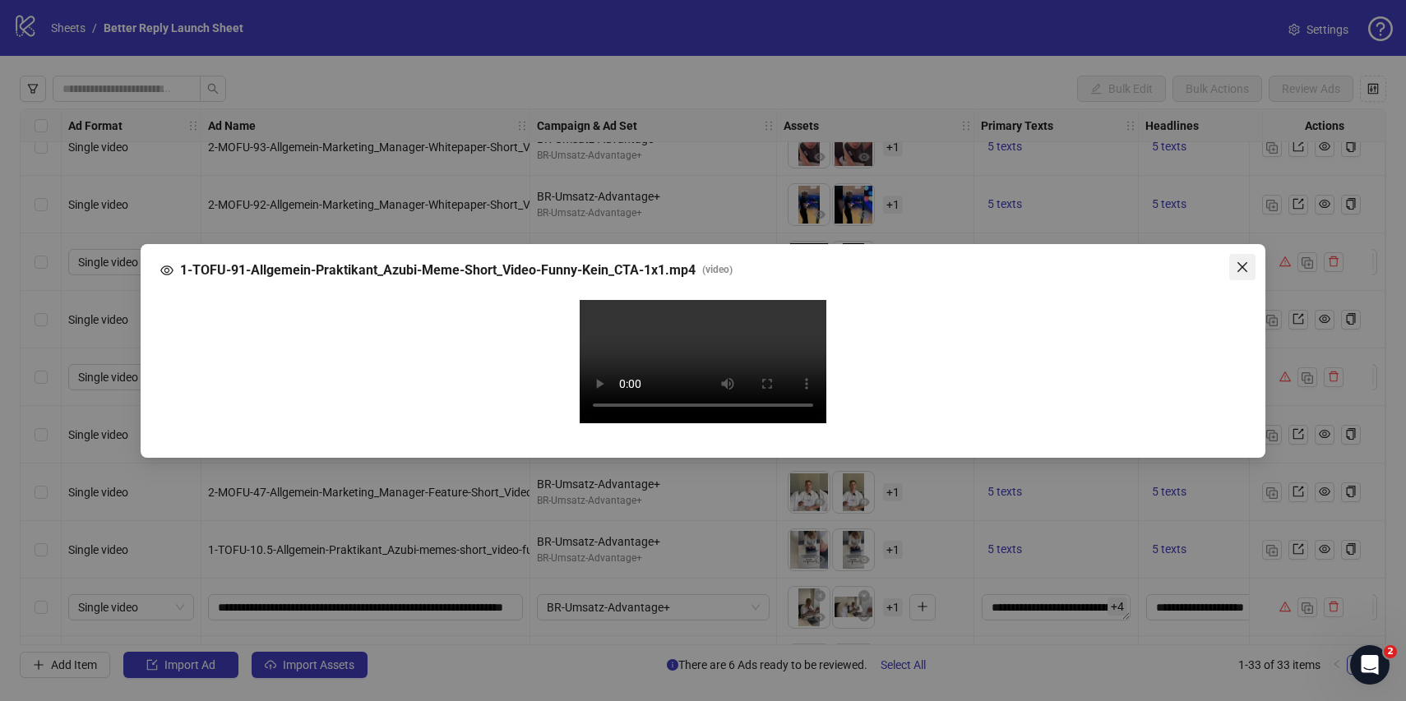
click at [1244, 261] on icon "close" at bounding box center [1242, 267] width 13 height 13
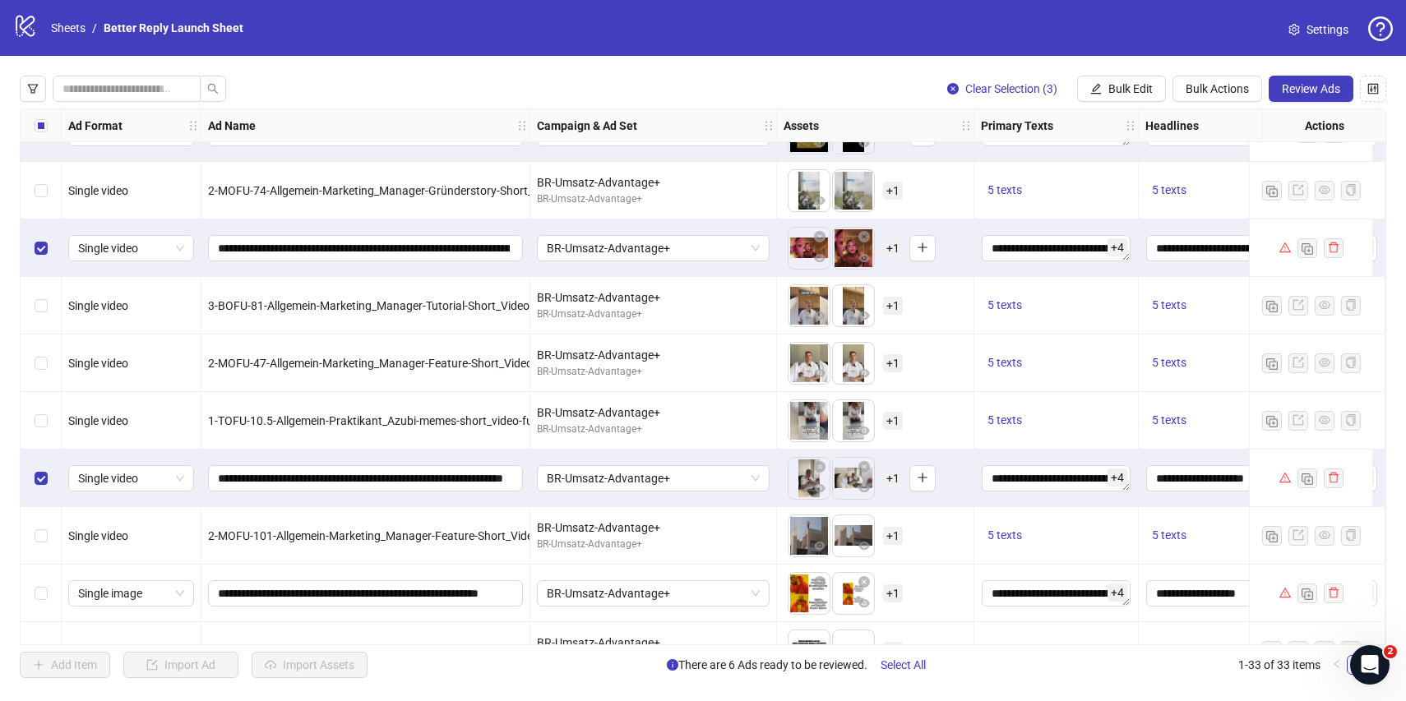
scroll to position [379, 0]
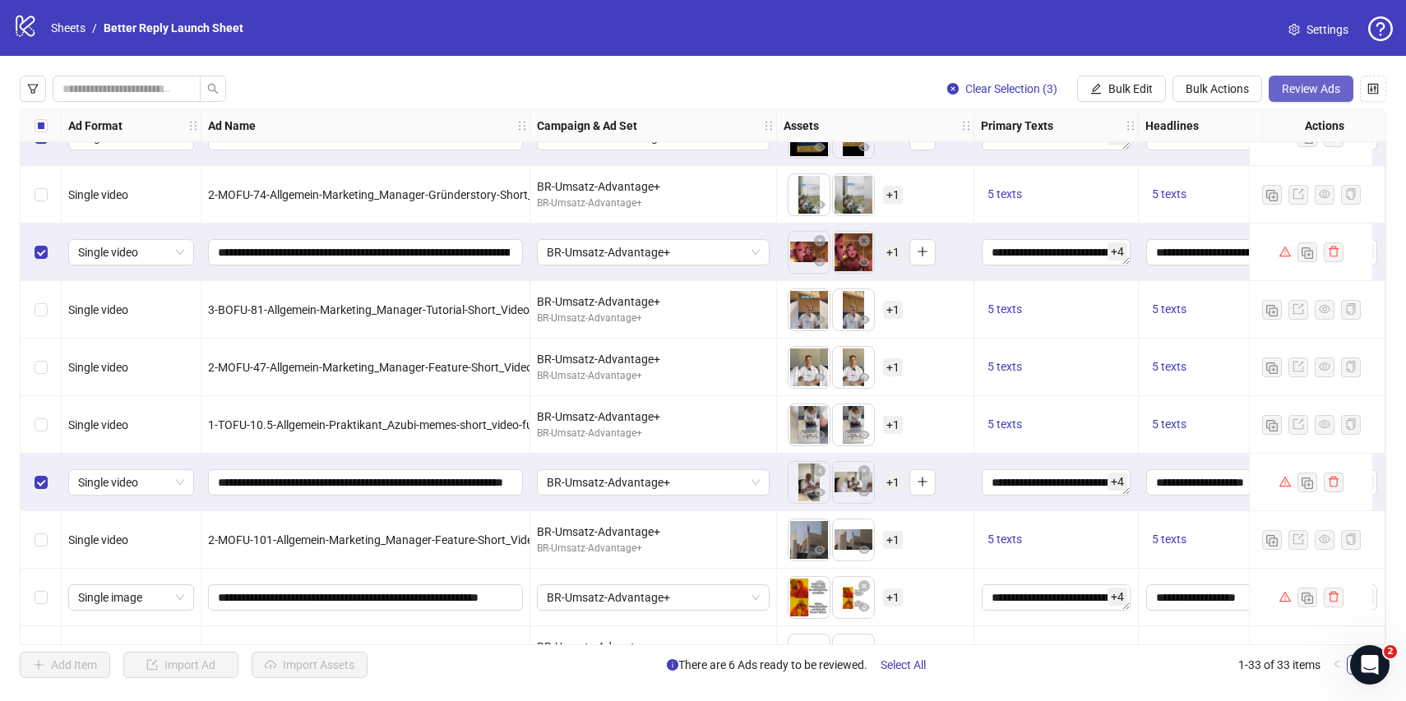
click at [1297, 90] on span "Review Ads" at bounding box center [1311, 88] width 58 height 13
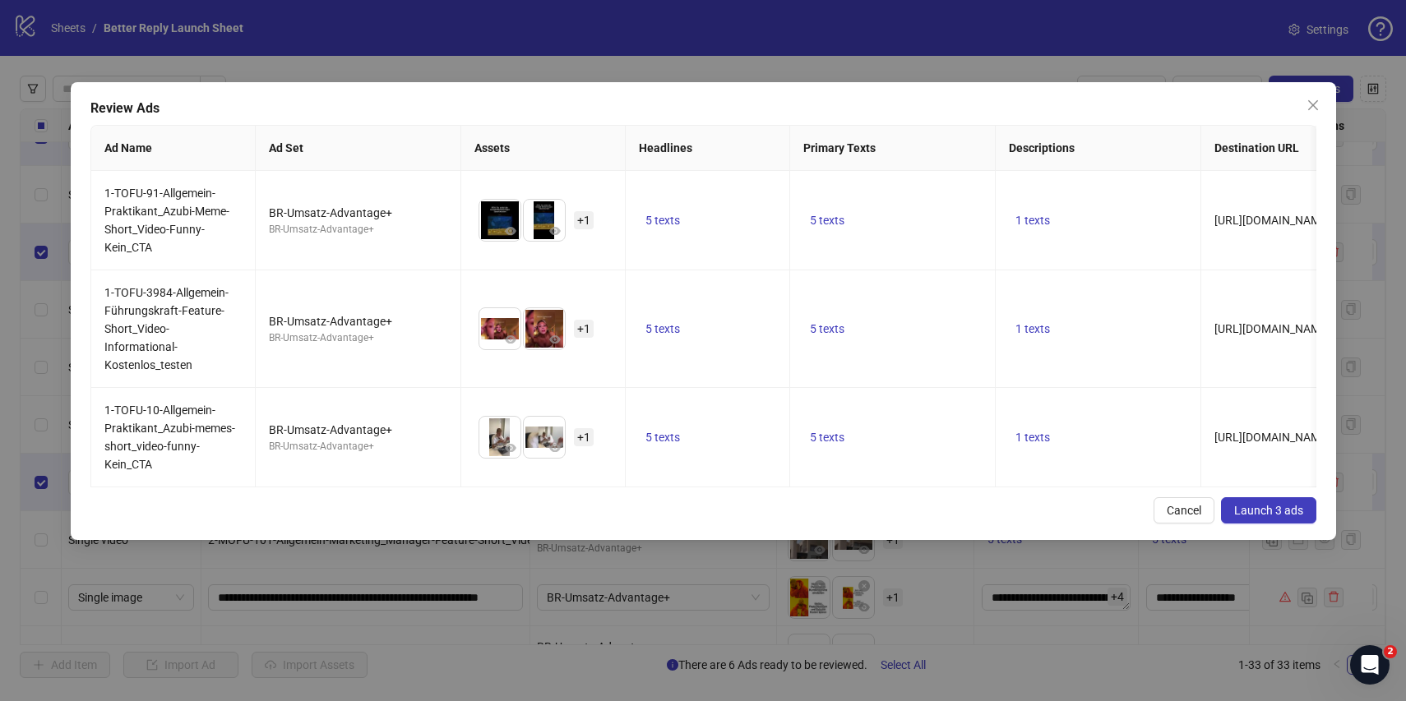
click at [1270, 516] on span "Launch 3 ads" at bounding box center [1268, 510] width 69 height 13
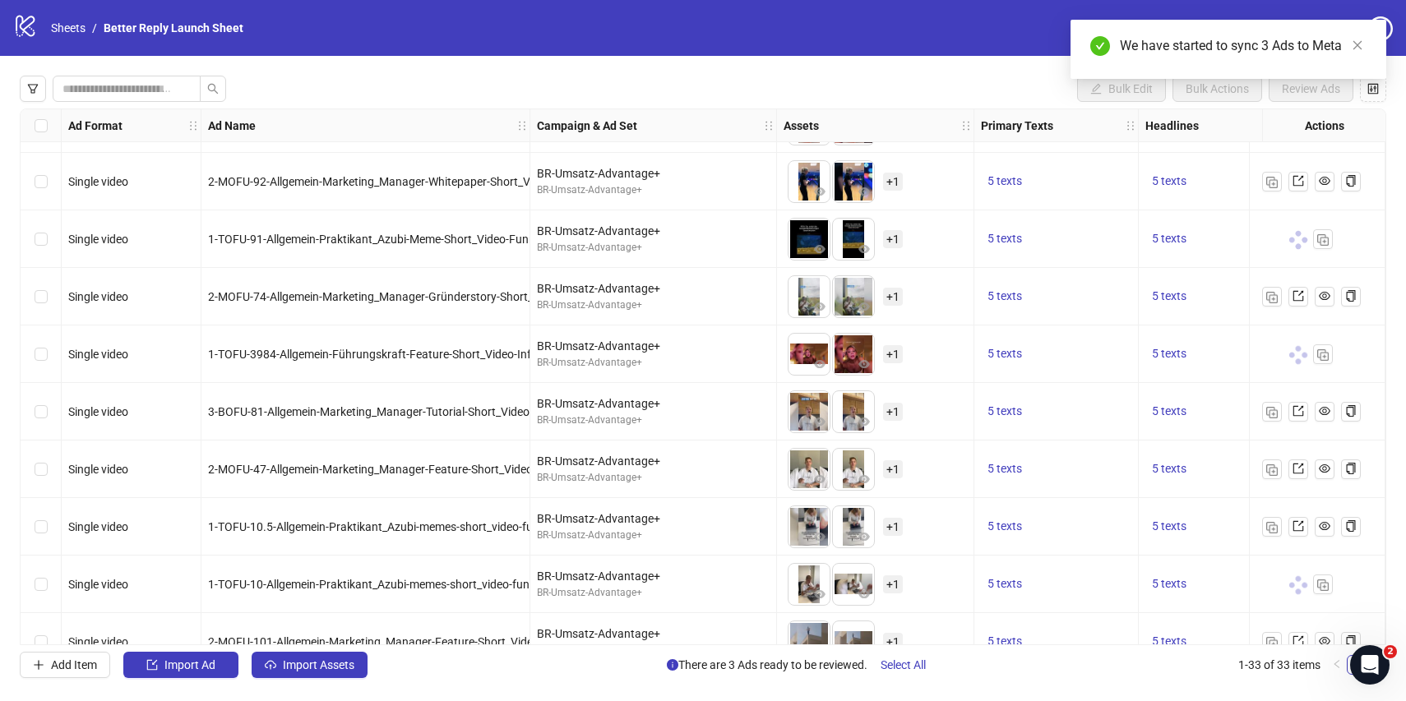
scroll to position [270, 0]
